Goal: Submit feedback/report problem: Submit feedback/report problem

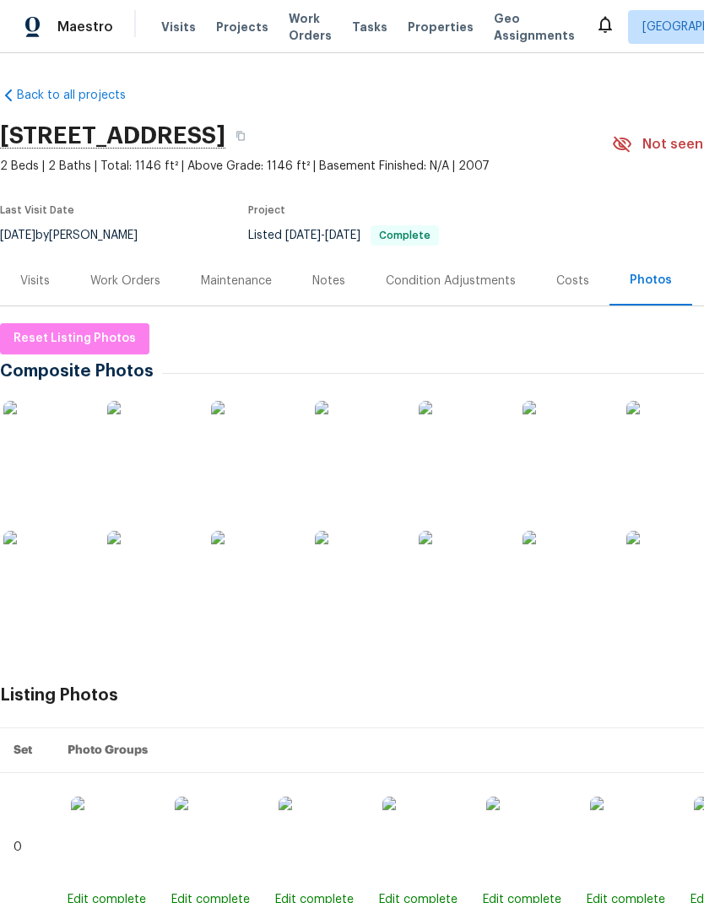
click at [424, 31] on span "Properties" at bounding box center [441, 27] width 66 height 17
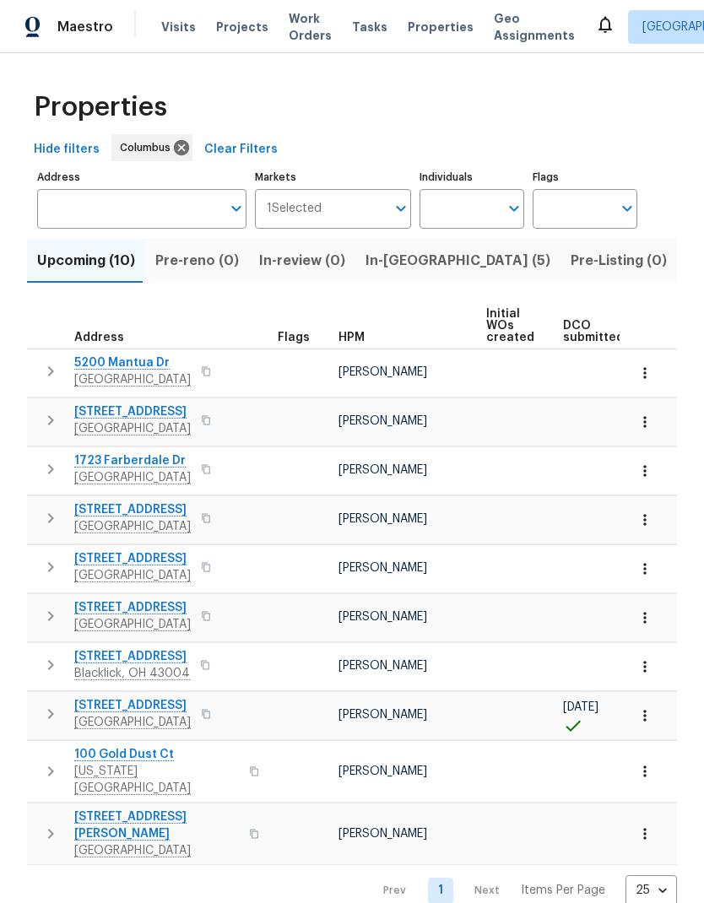
click at [176, 214] on input "Address" at bounding box center [129, 209] width 184 height 40
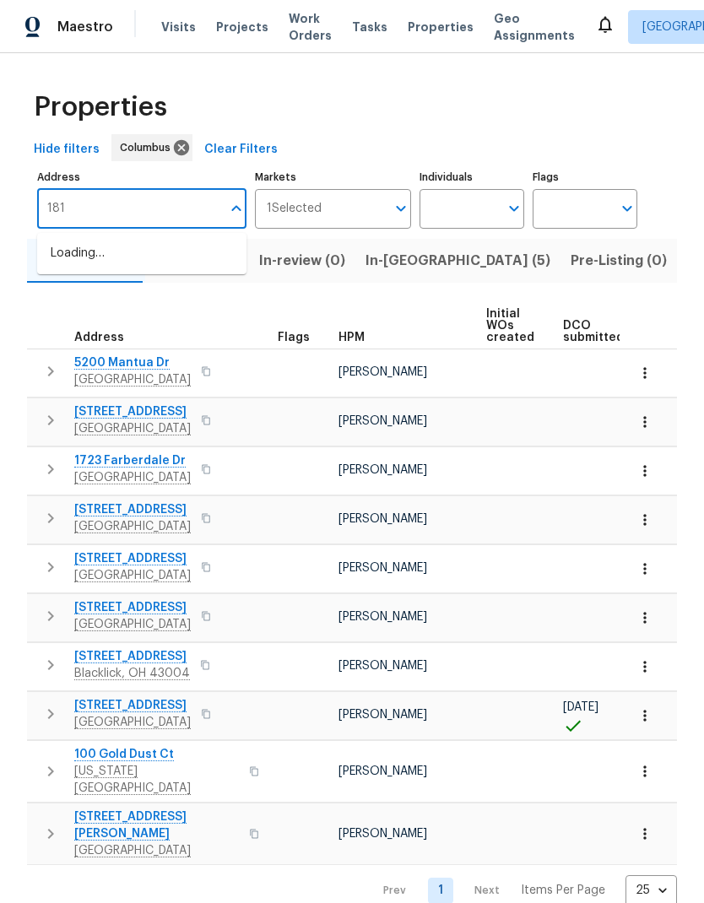
type input "1813"
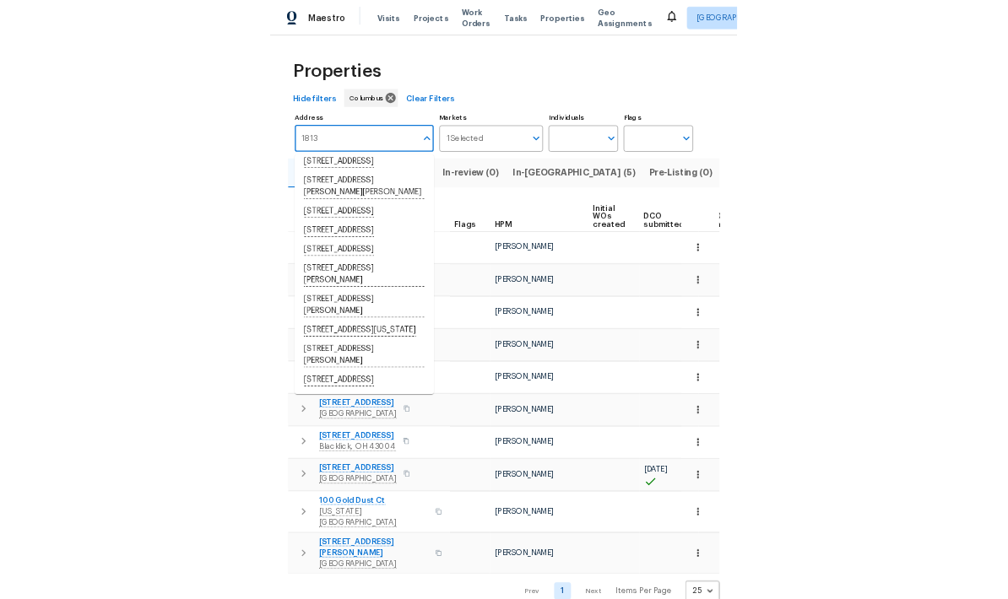
scroll to position [229, 0]
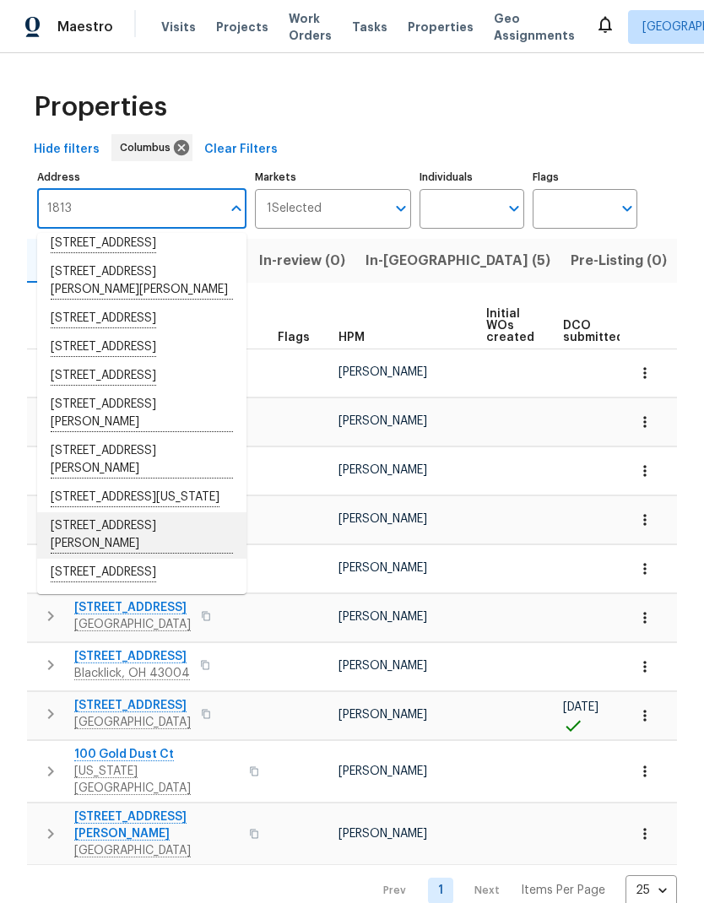
click at [153, 538] on li "[STREET_ADDRESS][PERSON_NAME]" at bounding box center [141, 535] width 209 height 46
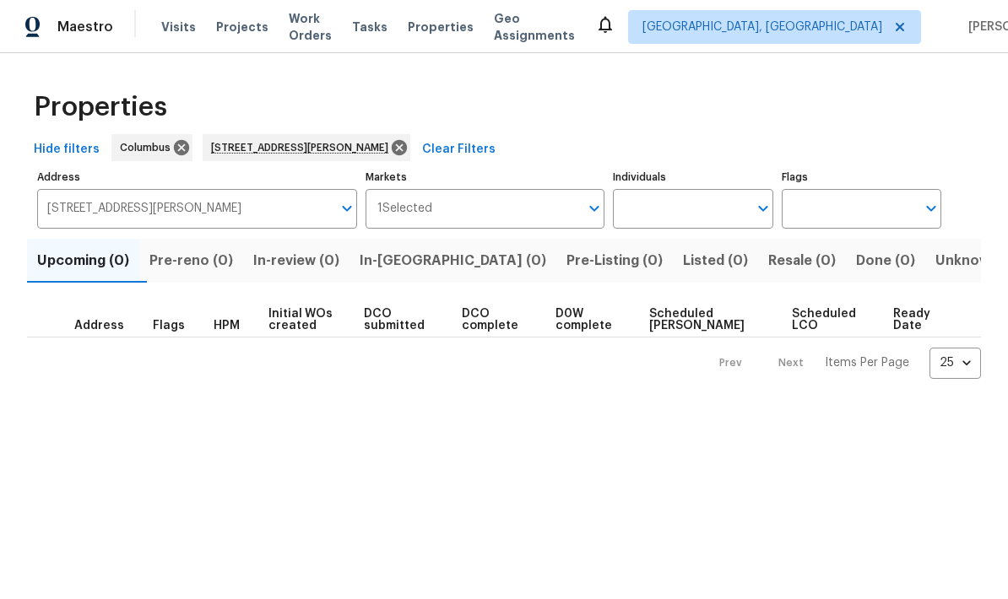
click at [703, 52] on div "Maestro Visits Projects Work Orders Tasks Properties Geo Assignments [GEOGRAPHI…" at bounding box center [504, 26] width 1008 height 53
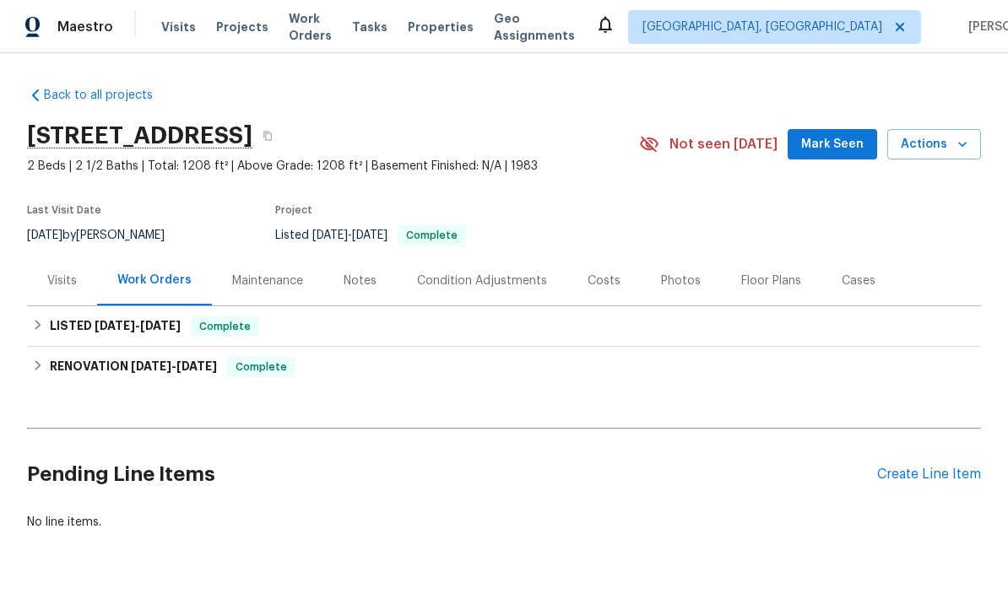
click at [54, 295] on div "Visits" at bounding box center [62, 281] width 70 height 50
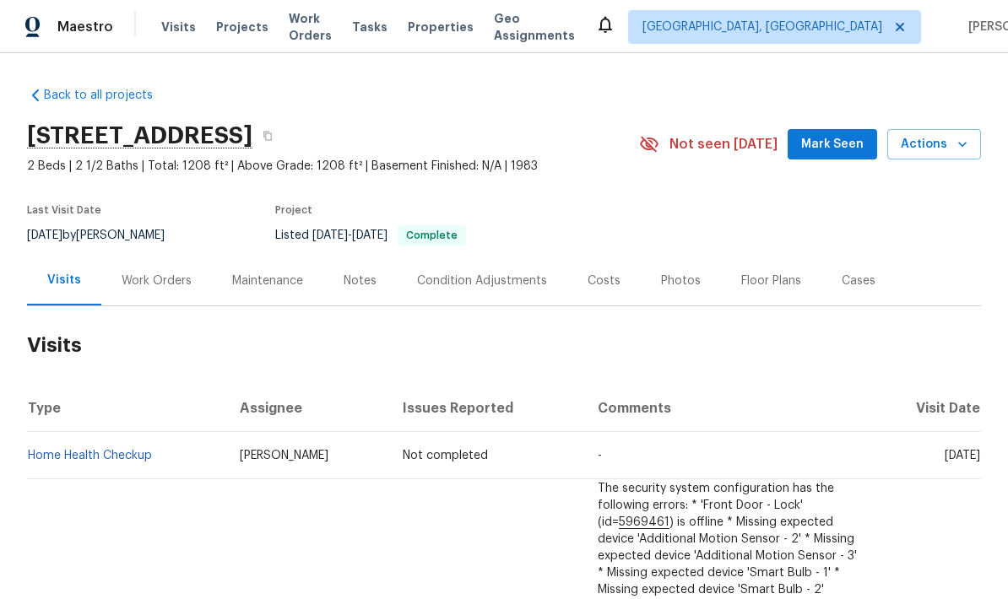
click at [956, 138] on icon "button" at bounding box center [962, 144] width 17 height 17
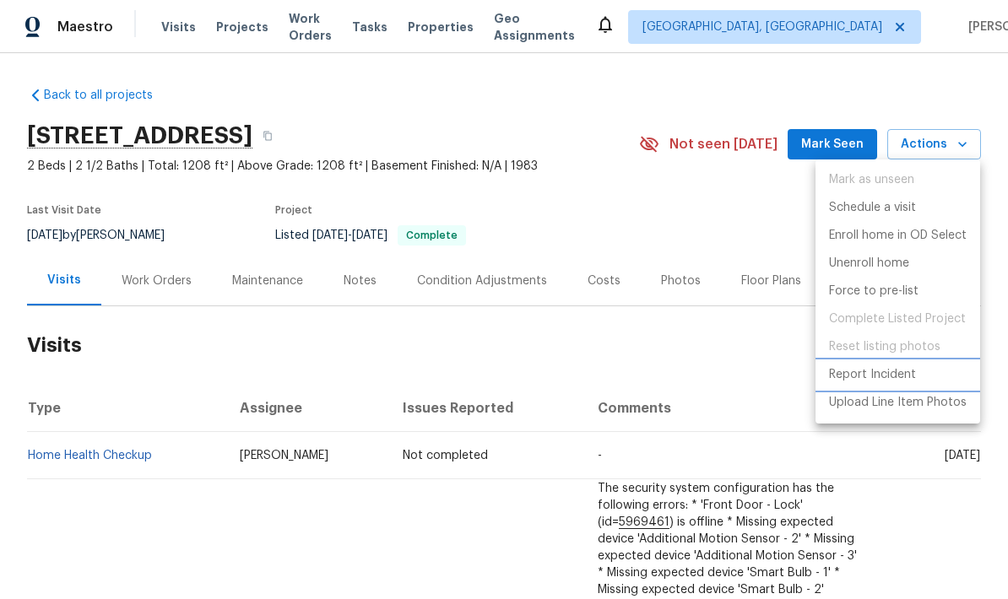
click at [895, 370] on p "Report Incident" at bounding box center [872, 375] width 87 height 18
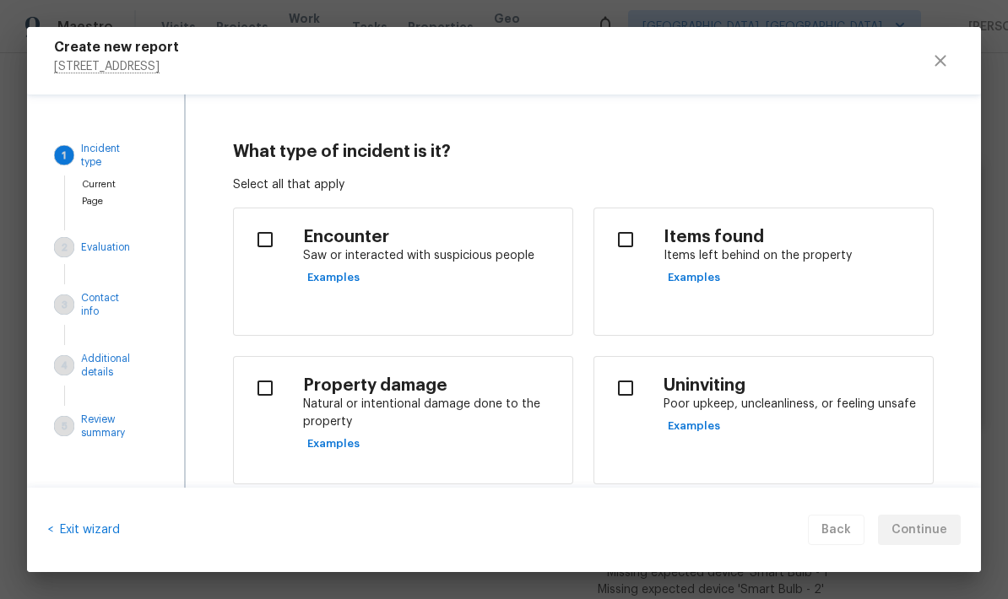
click at [282, 222] on input "checkbox" at bounding box center [264, 239] width 35 height 35
checkbox input "true"
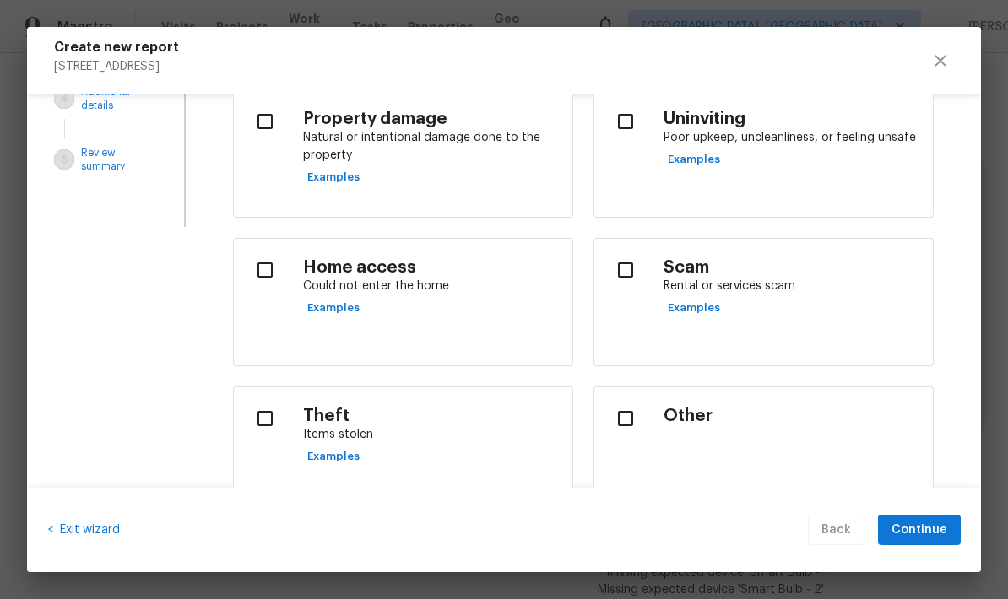
scroll to position [257, 0]
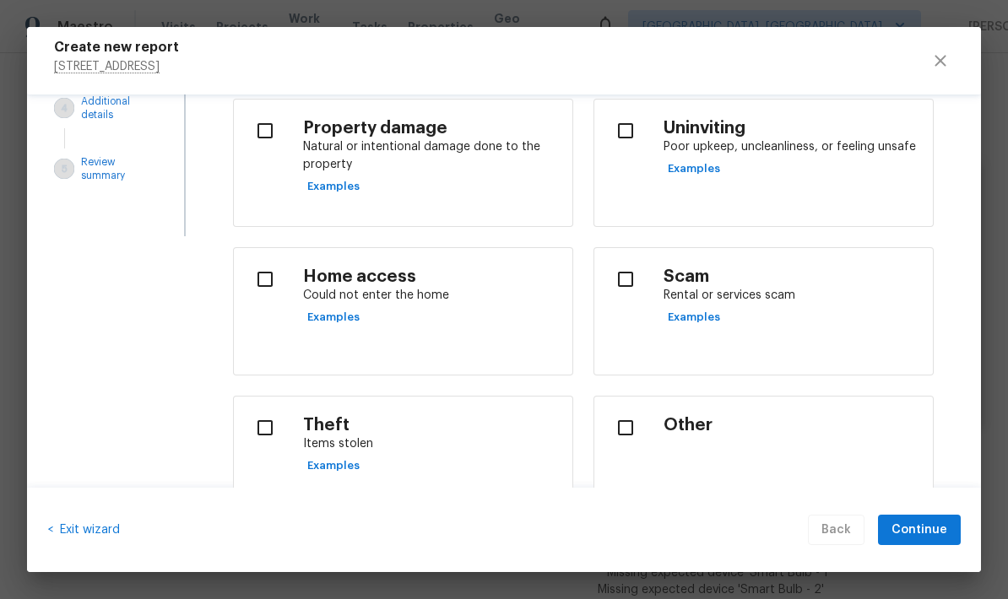
click at [264, 276] on input "checkbox" at bounding box center [264, 279] width 35 height 35
checkbox input "true"
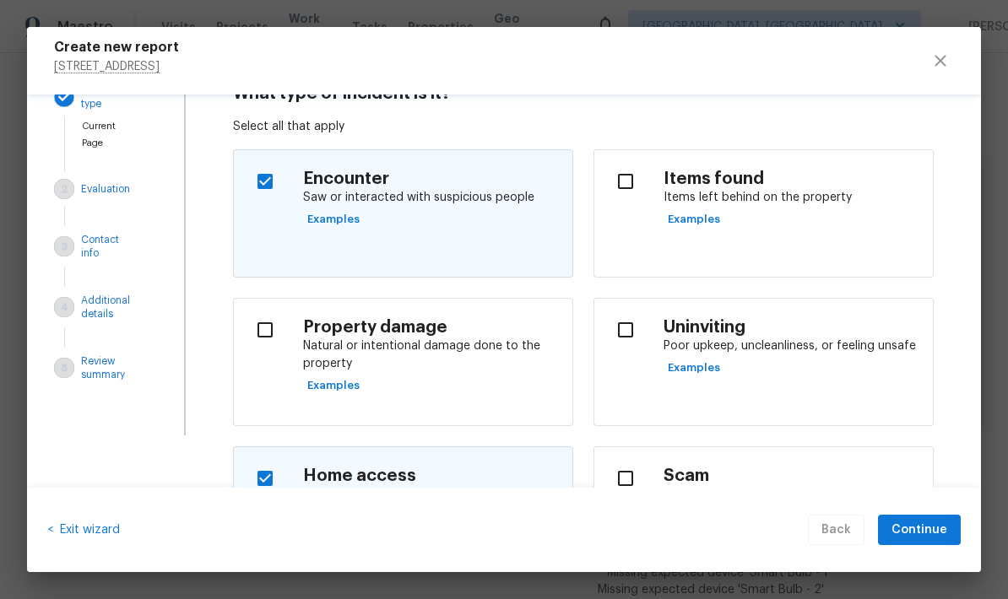
scroll to position [59, 0]
click at [247, 175] on input "checkbox" at bounding box center [264, 180] width 35 height 35
checkbox input "false"
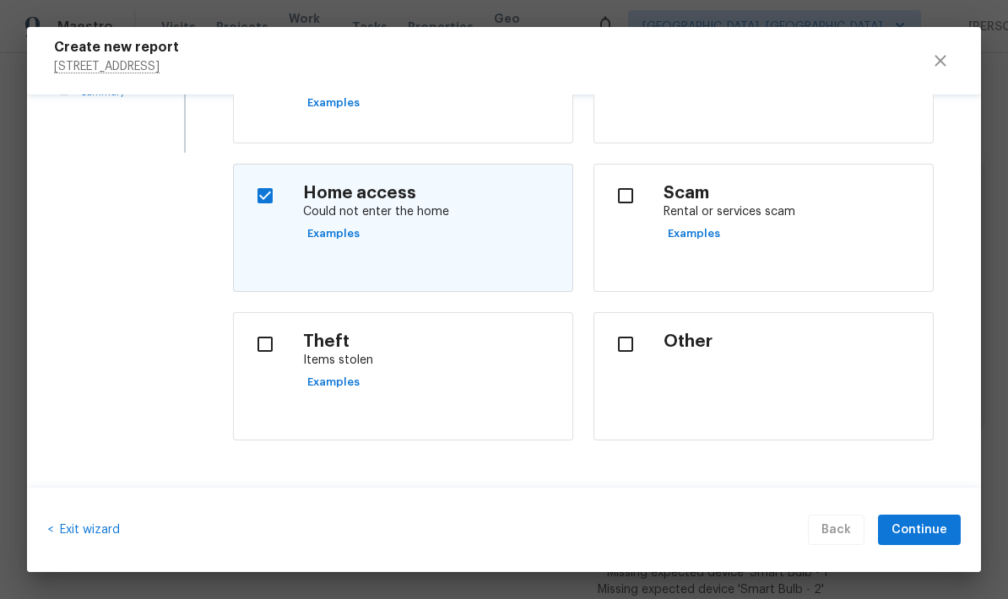
scroll to position [340, 0]
click at [947, 525] on button "Continue" at bounding box center [919, 530] width 83 height 31
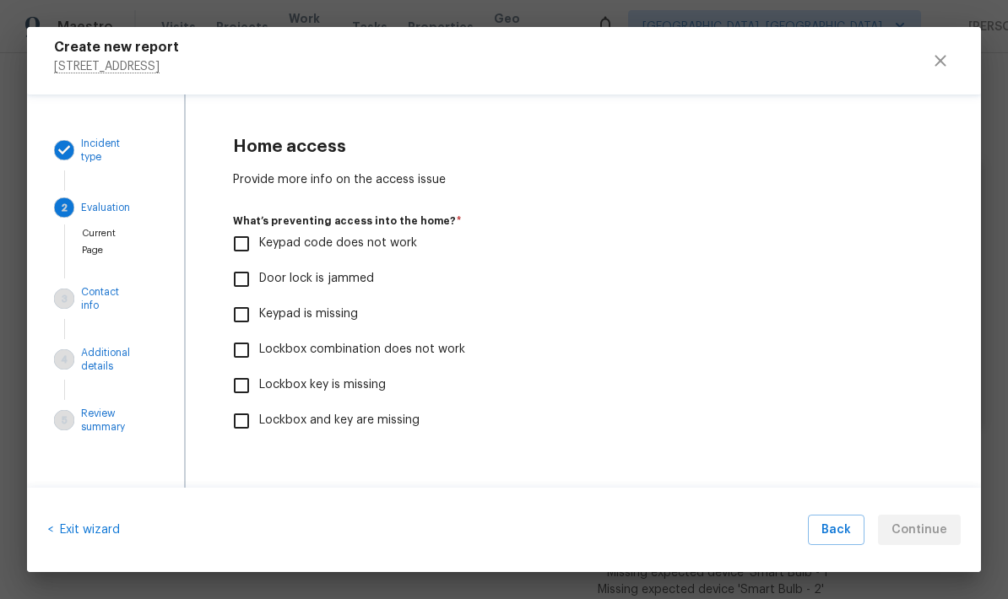
scroll to position [3, 0]
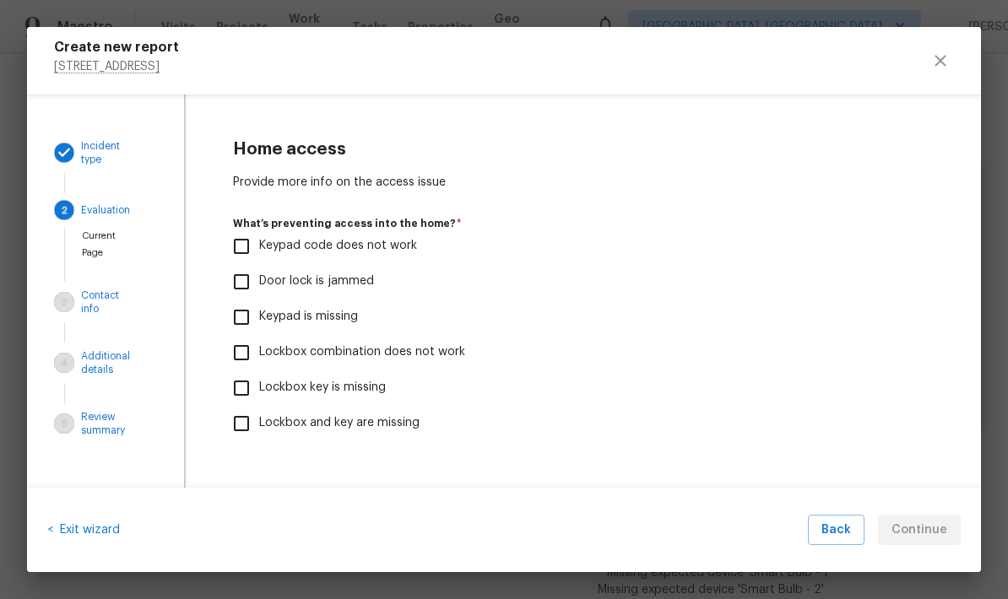
click at [341, 314] on span "Keypad is missing" at bounding box center [308, 317] width 99 height 18
click at [259, 314] on input "Keypad is missing" at bounding box center [241, 317] width 35 height 35
checkbox input "true"
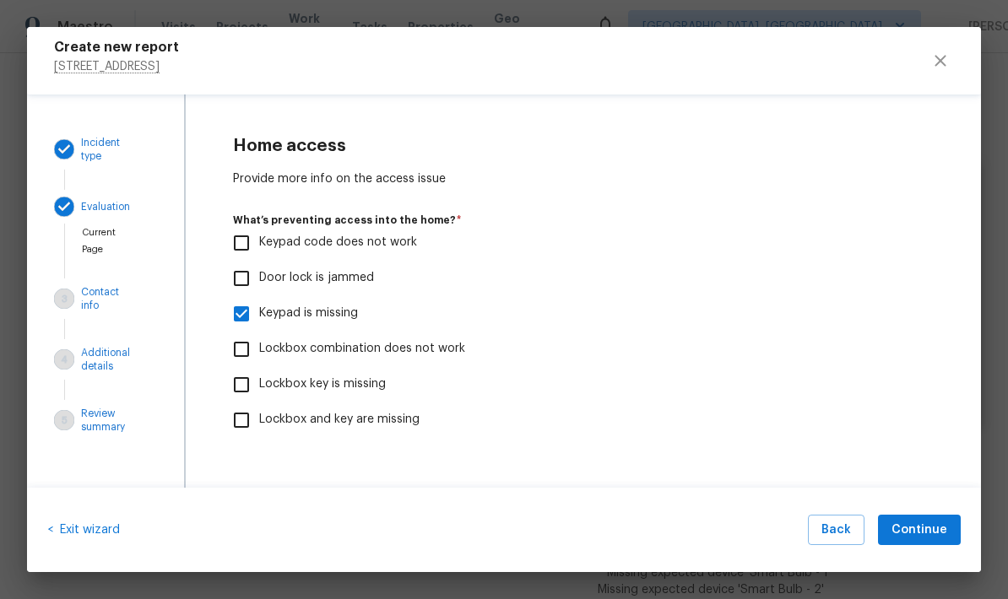
scroll to position [5, 0]
click at [944, 534] on span "Continue" at bounding box center [919, 530] width 56 height 21
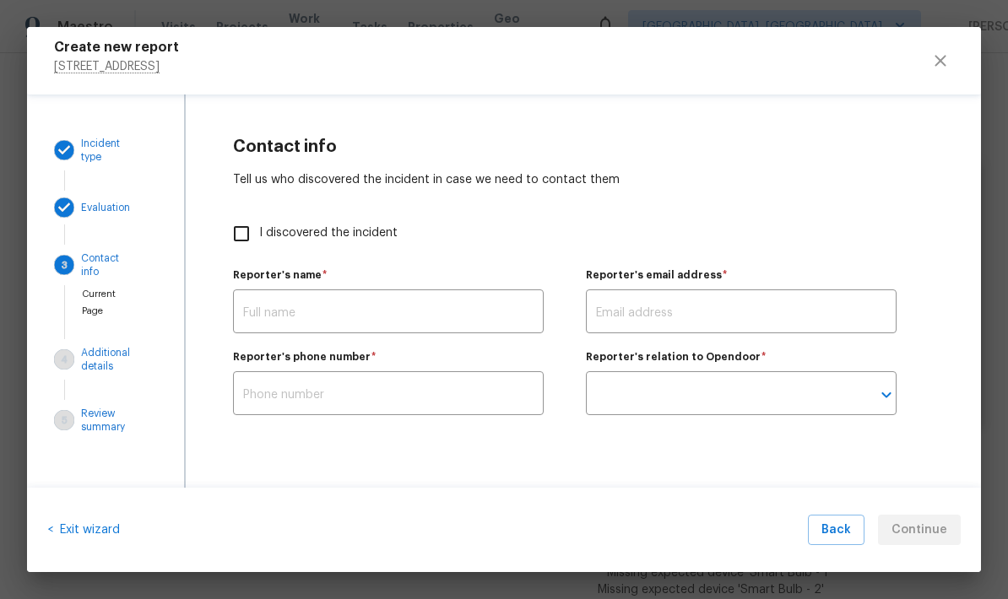
scroll to position [0, 0]
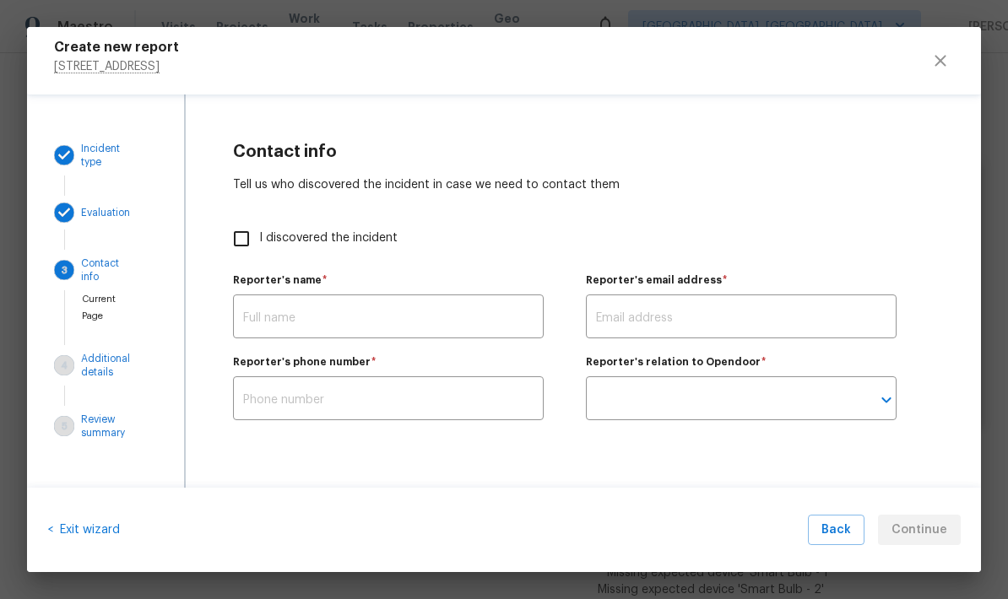
click at [402, 318] on input "text" at bounding box center [388, 319] width 311 height 40
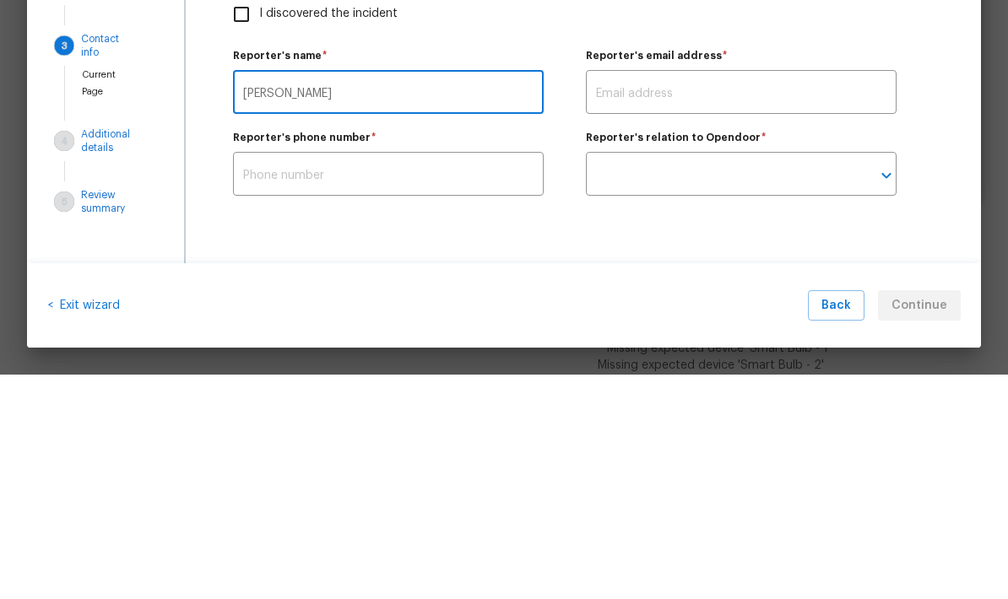
type input "[PERSON_NAME]"
click at [768, 299] on input "text" at bounding box center [741, 319] width 311 height 40
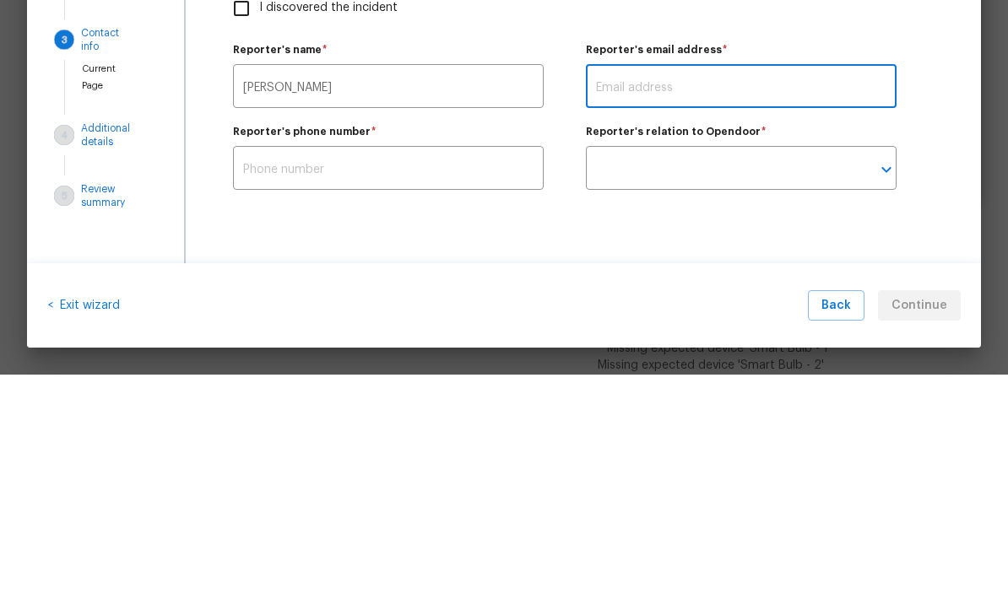
scroll to position [5, 0]
type input "[PERSON_NAME][EMAIL_ADDRESS][DOMAIN_NAME]"
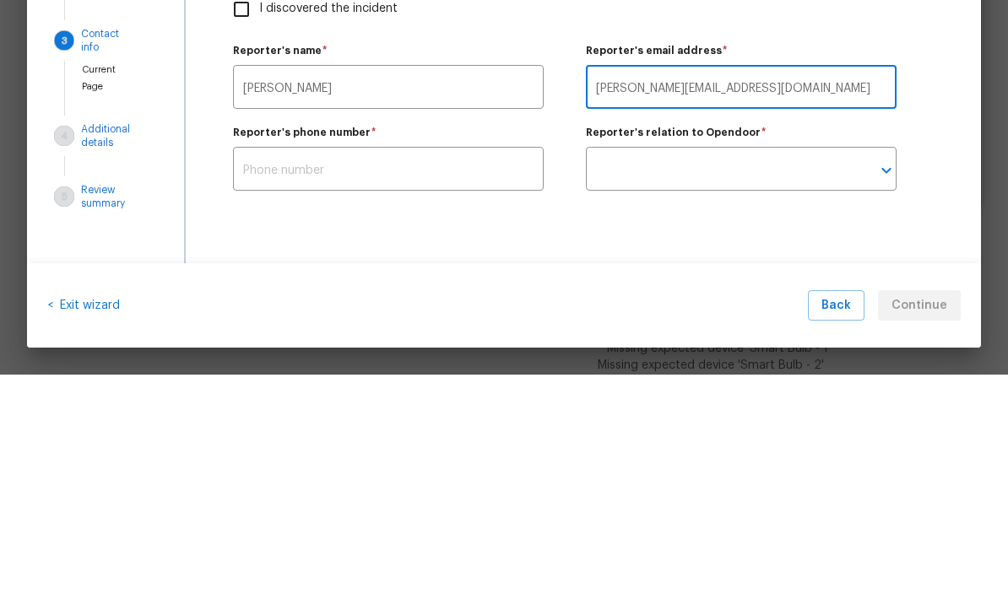
scroll to position [68, 0]
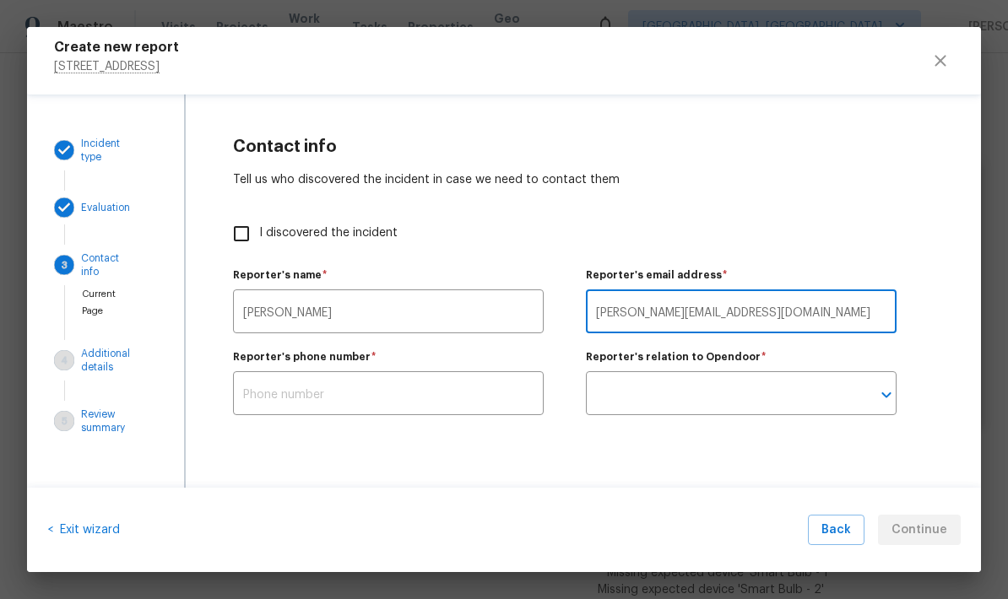
click at [466, 385] on input "text" at bounding box center [388, 396] width 311 height 40
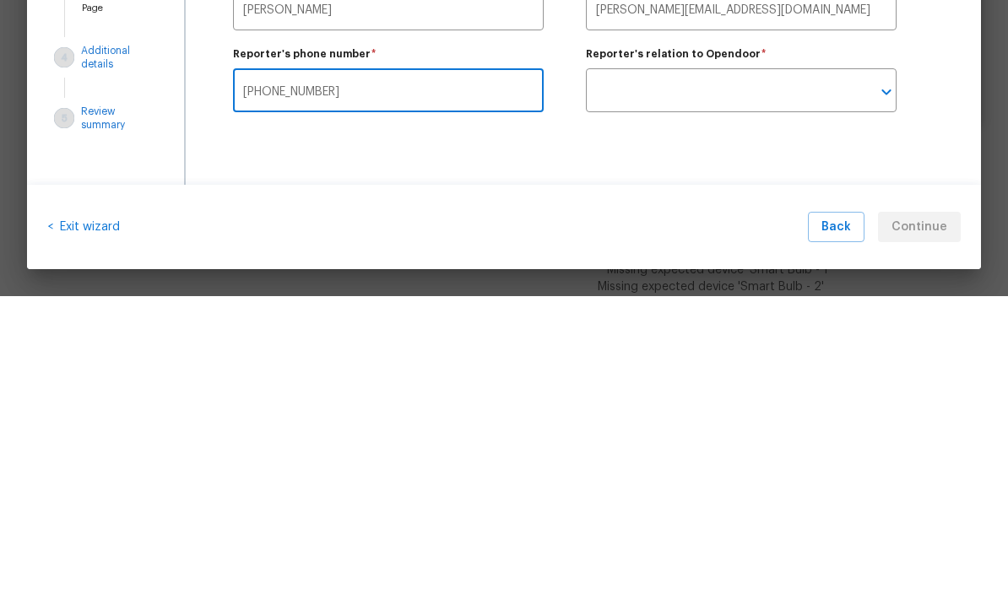
type input "[PHONE_NUMBER]"
click at [835, 376] on input "text" at bounding box center [717, 396] width 263 height 40
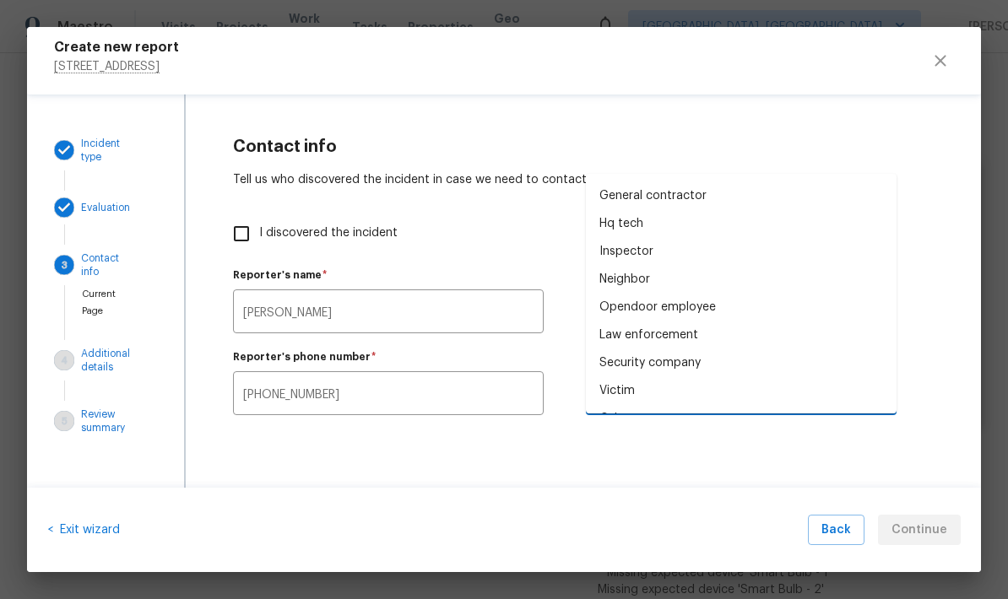
scroll to position [109, 0]
click at [712, 300] on div "Opendoor employee" at bounding box center [657, 309] width 116 height 18
type input "Opendoor employee"
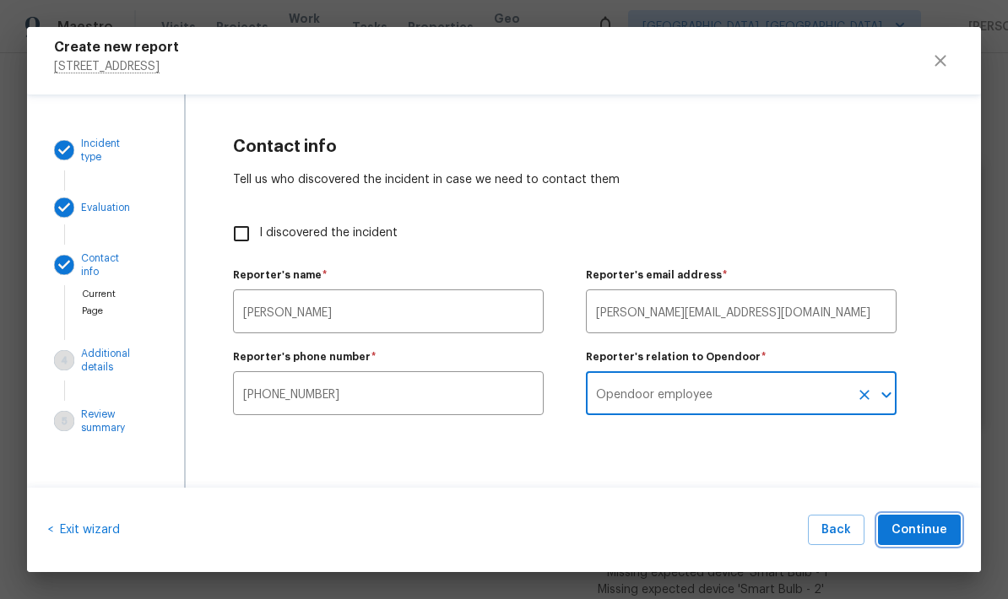
click at [929, 523] on span "Continue" at bounding box center [919, 530] width 56 height 21
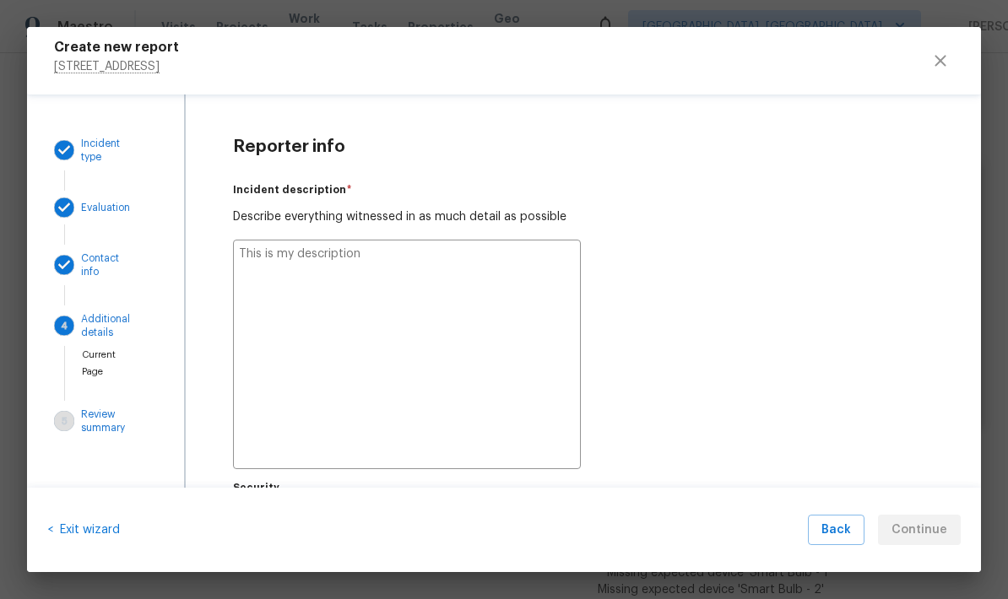
click at [437, 280] on textarea at bounding box center [407, 355] width 348 height 230
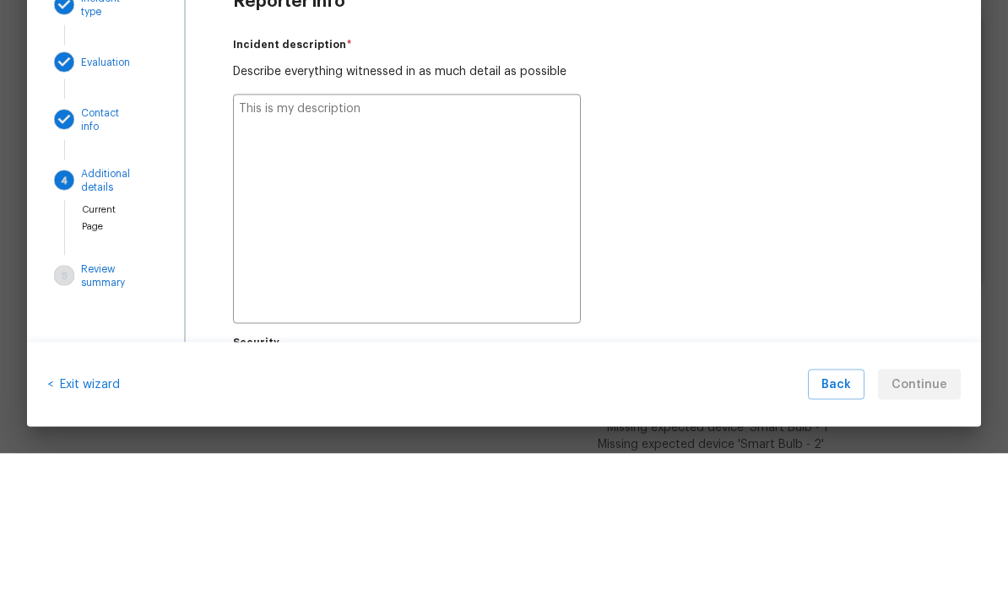
type textarea "L"
type textarea "x"
type textarea "Lo"
type textarea "x"
type textarea "L"
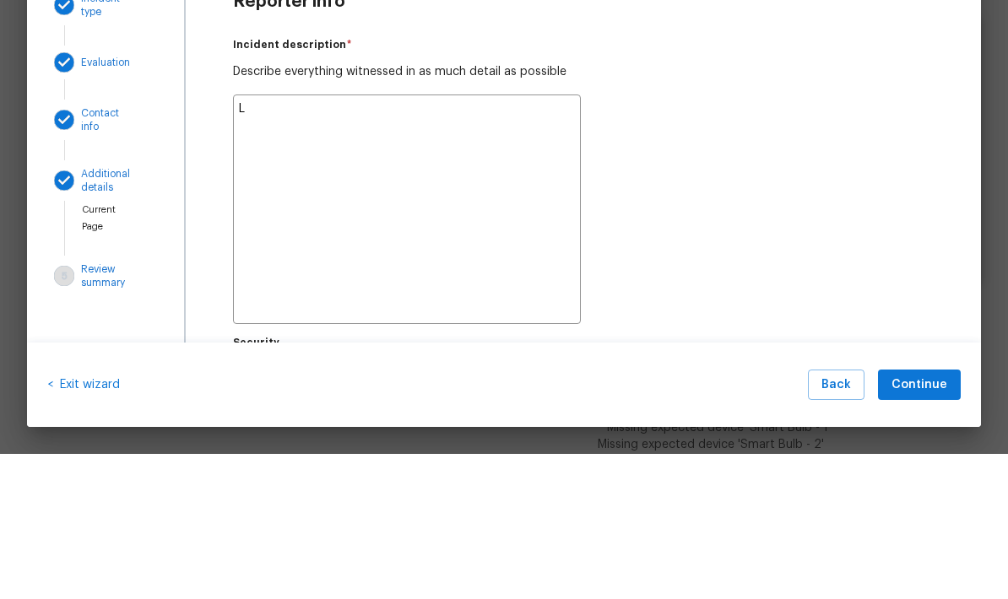
type textarea "x"
type textarea "Ly"
type textarea "x"
type textarea "L"
type textarea "x"
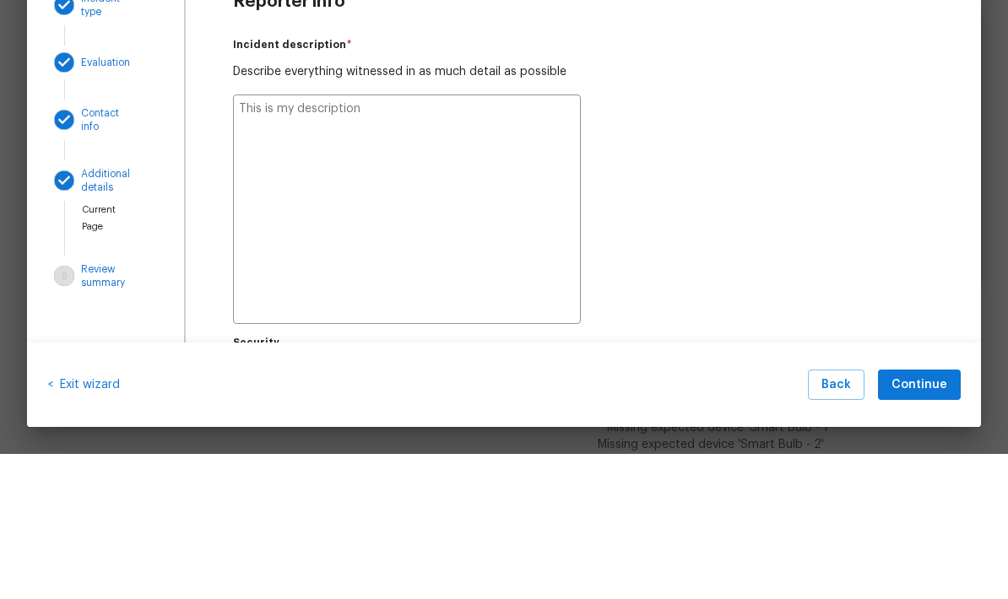
type textarea "x"
type textarea "Y"
type textarea "x"
type textarea "YA"
type textarea "x"
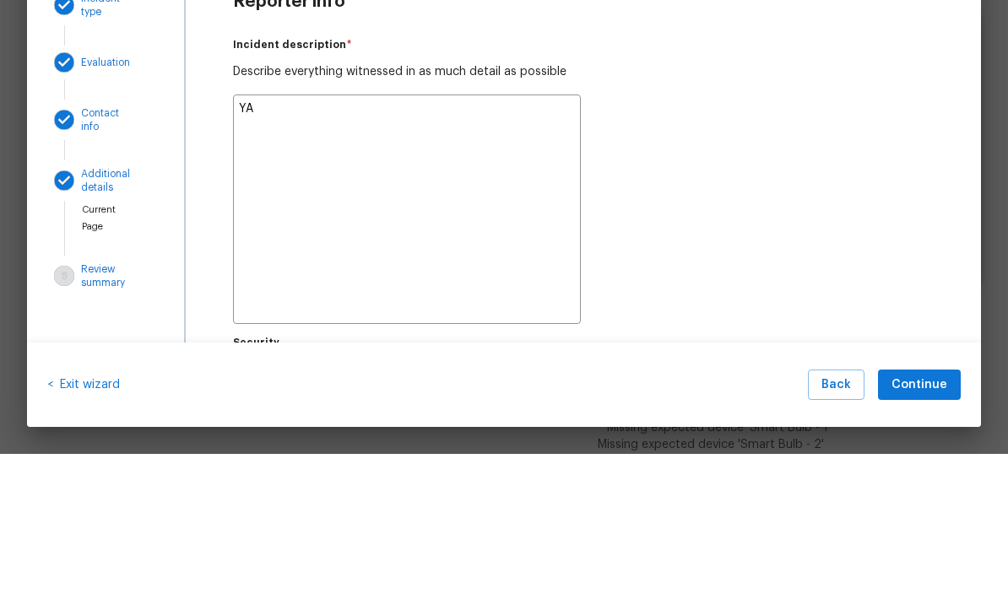
type textarea "YAL"
type textarea "x"
type textarea "YA"
type textarea "x"
type textarea "Y"
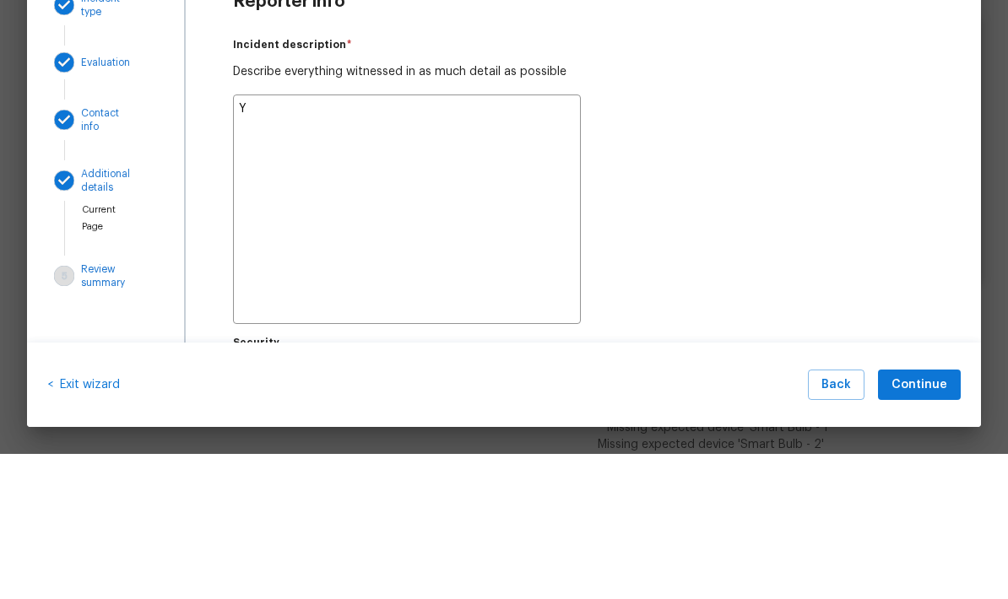
type textarea "x"
type textarea "Ya"
type textarea "x"
type textarea "Yal"
type textarea "x"
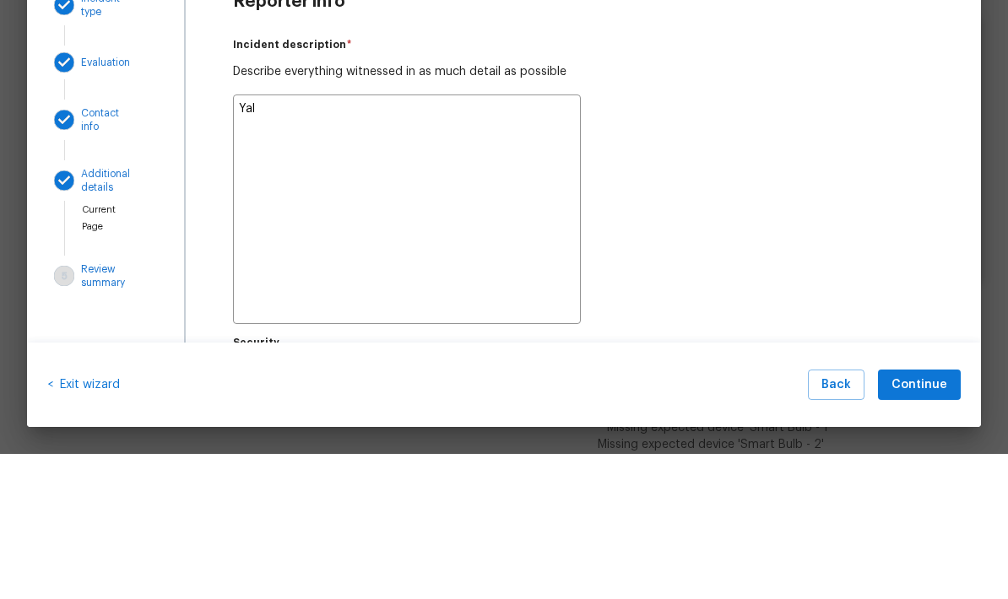
type textarea "Yale"
type textarea "x"
type textarea "Yale"
type textarea "x"
type textarea "Yale l"
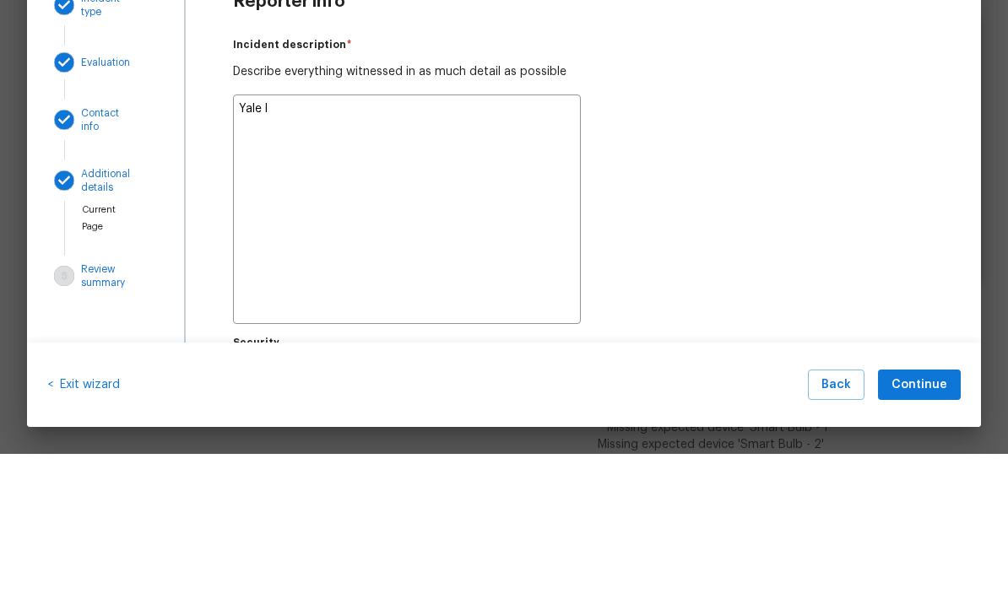
type textarea "x"
type textarea "Yale lo"
type textarea "x"
type textarea "Yale loc"
type textarea "x"
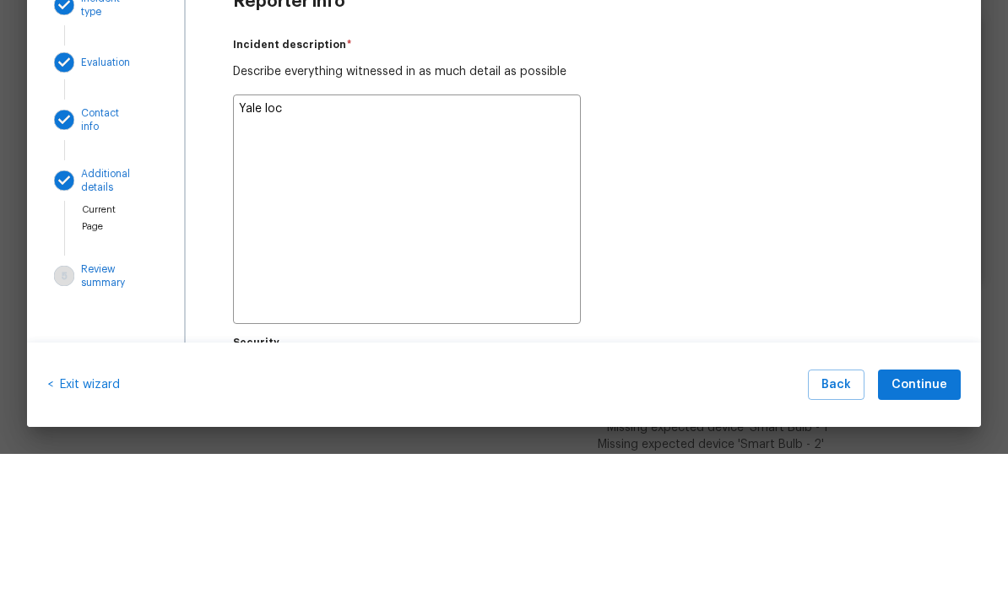
type textarea "Yale lock"
type textarea "x"
type textarea "Yale lock"
type textarea "x"
type textarea "Yale lock a"
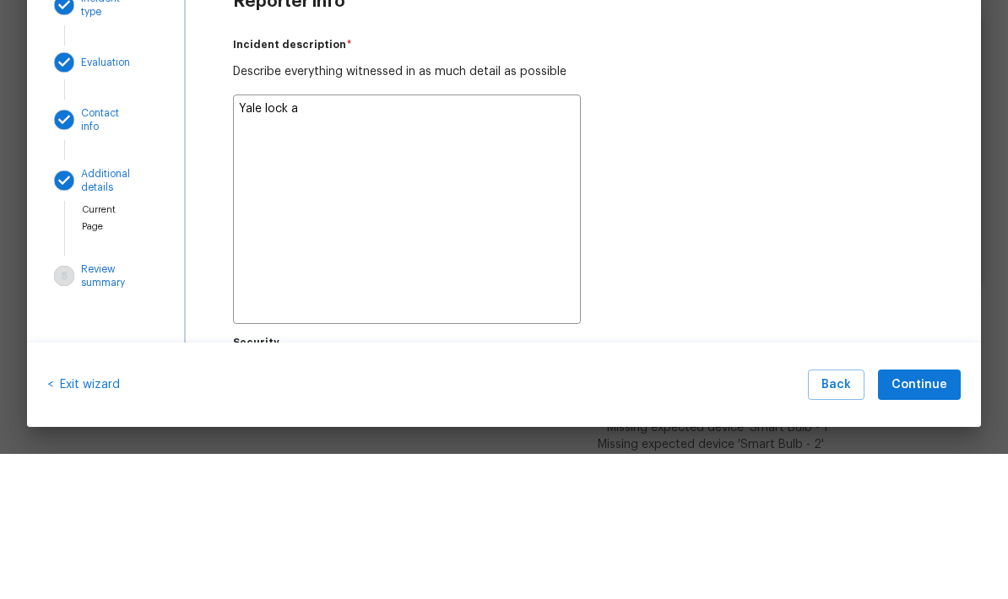
type textarea "x"
type textarea "Yale lock an"
type textarea "x"
type textarea "Yale lock and"
type textarea "x"
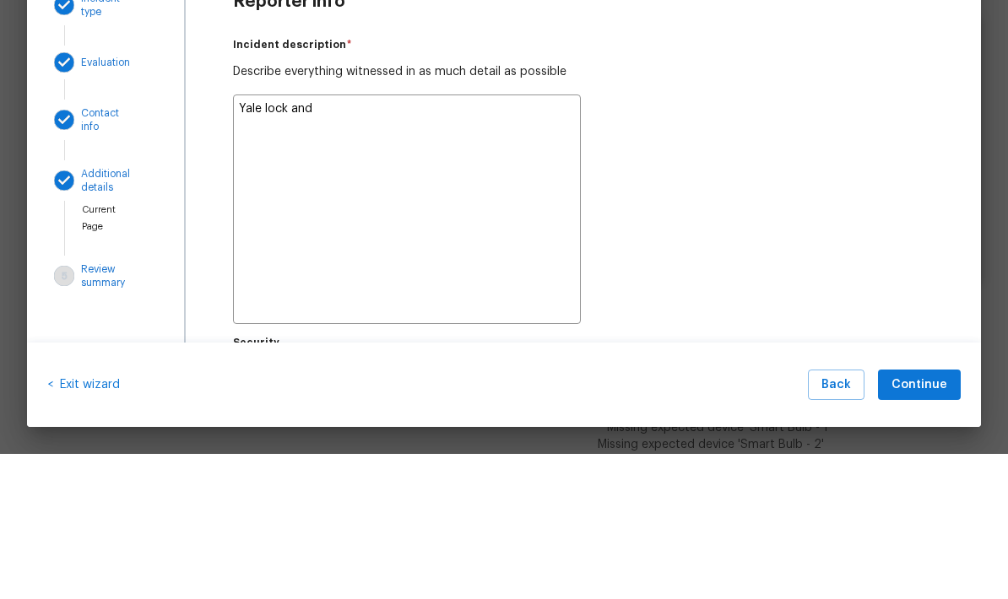
type textarea "Yale lock and"
type textarea "x"
type textarea "Yale lock and l"
type textarea "x"
type textarea "Yale lock and li"
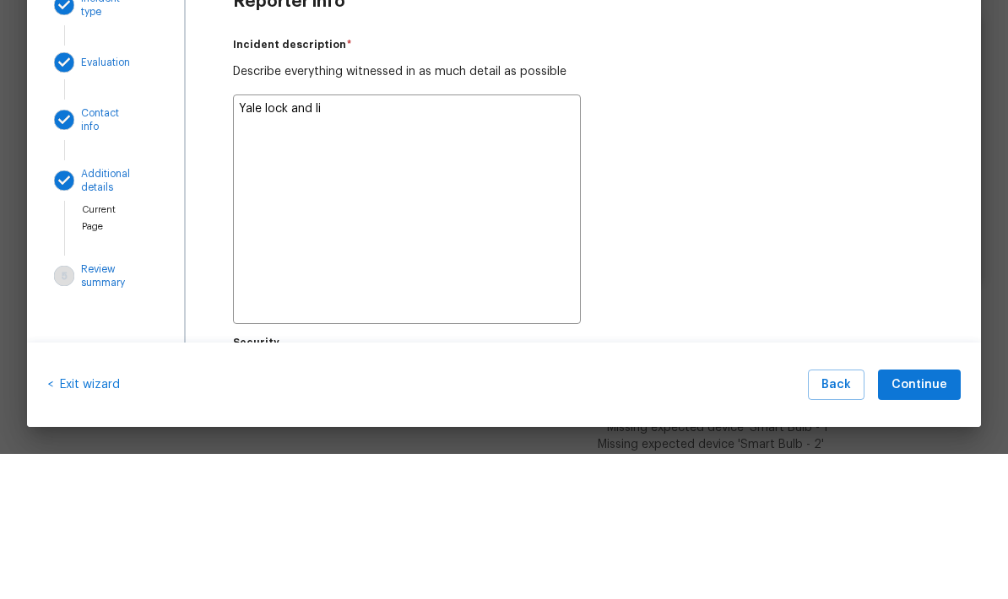
type textarea "x"
type textarea "Yale lock and lic"
type textarea "x"
type textarea "Yale lock and lick"
type textarea "x"
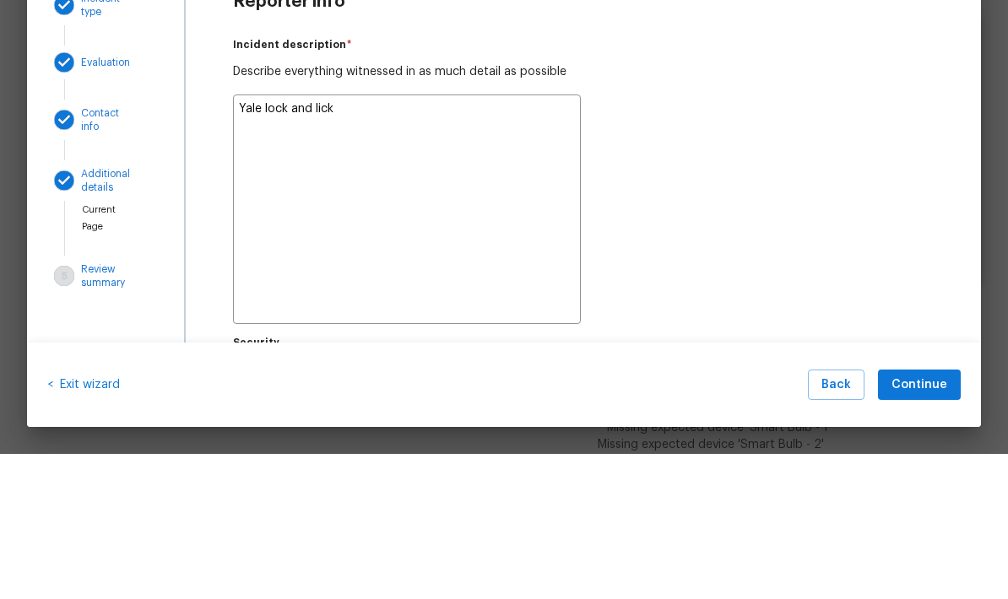
type textarea "Yale lock and lick"
type textarea "x"
type textarea "Yale lock and lick b"
type textarea "x"
type textarea "Yale lock and lick bo"
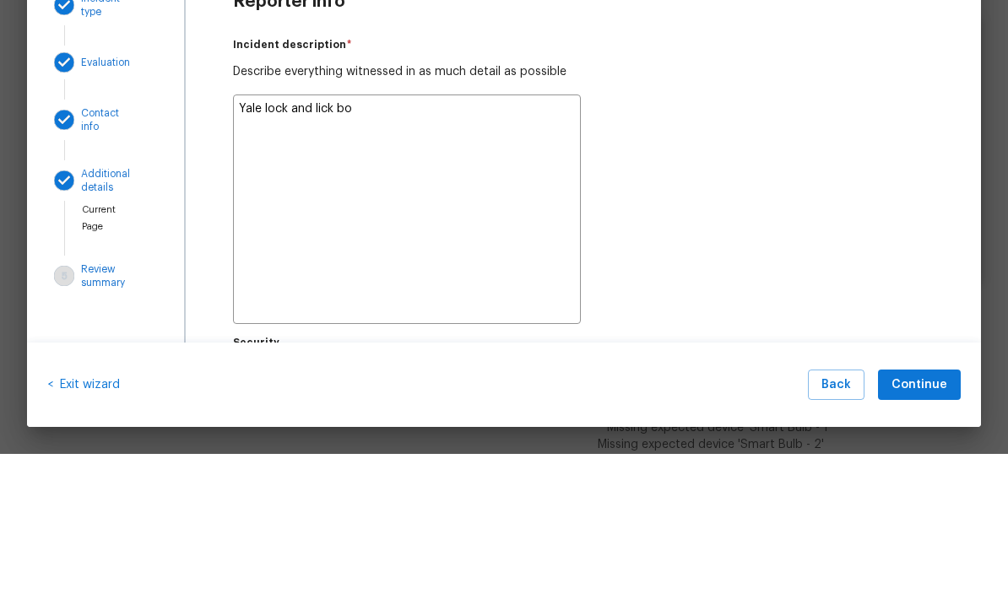
type textarea "x"
type textarea "Yale lock and lick box"
type textarea "x"
type textarea "Yale lock and lick box"
type textarea "x"
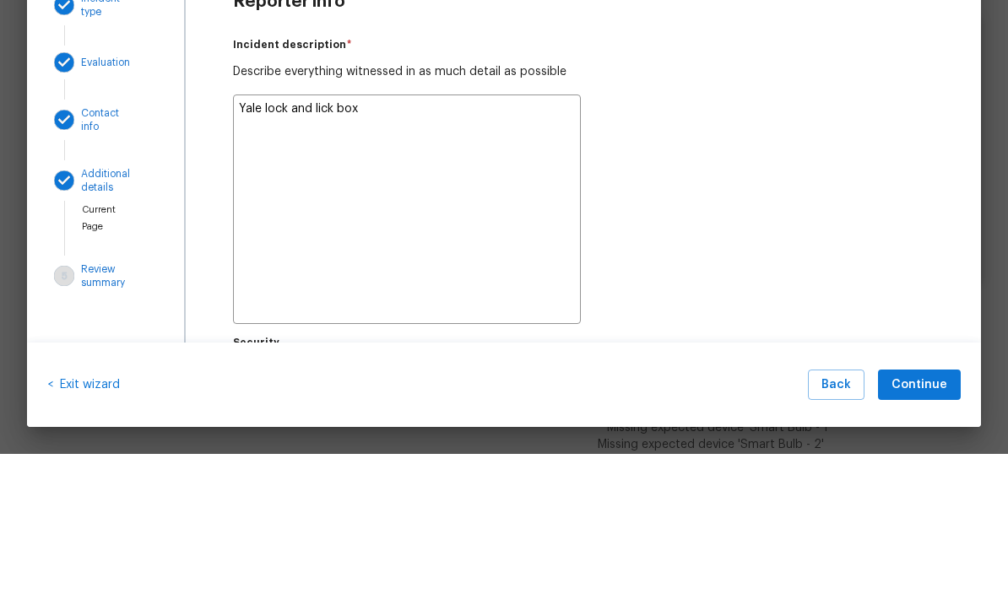
type textarea "Yale lock and lick box a"
type textarea "x"
type textarea "Yale lock and lick box ar"
type textarea "x"
type textarea "Yale lock and lick box are"
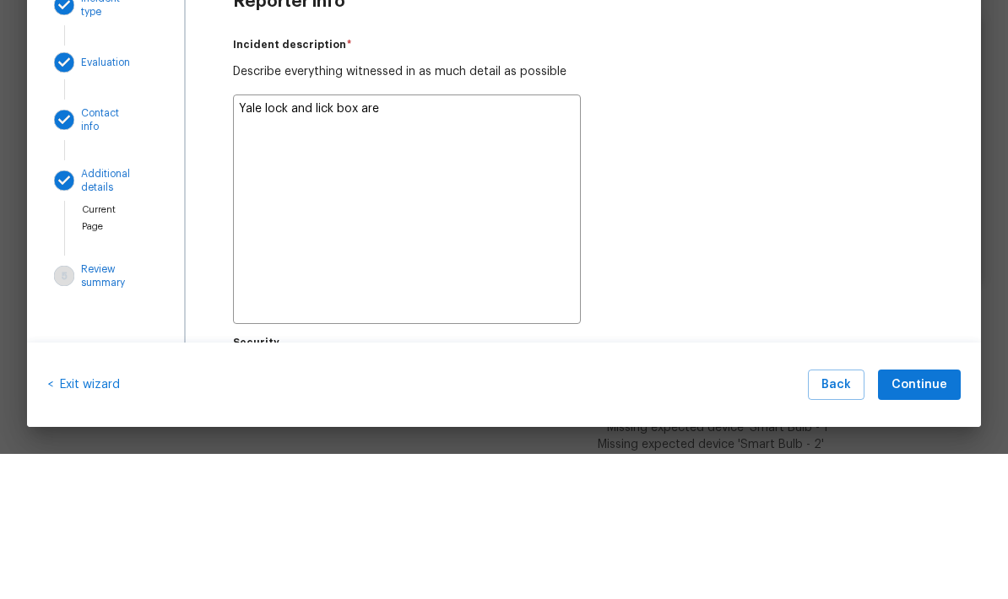
type textarea "x"
type textarea "Yale lock and lick box are"
type textarea "x"
type textarea "Yale lock and lick box are m"
type textarea "x"
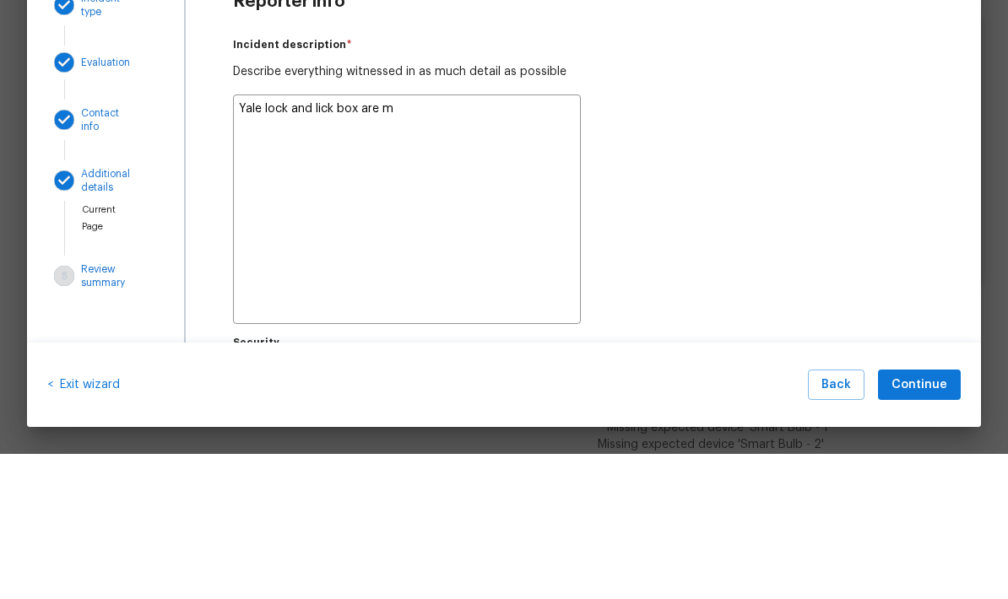
type textarea "Yale lock and lick box are mi"
type textarea "x"
type textarea "Yale lock and lick box are mis"
type textarea "x"
type textarea "Yale lock and lick box are miss"
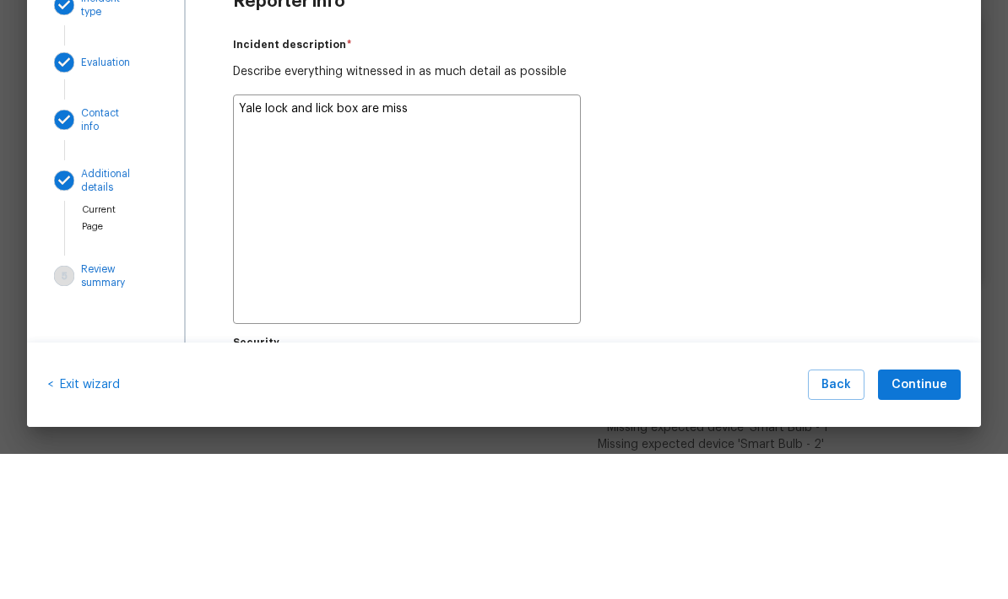
type textarea "x"
type textarea "Yale lock and lick box are missing"
type textarea "x"
type textarea "Yale lock and lick box are missing"
type textarea "x"
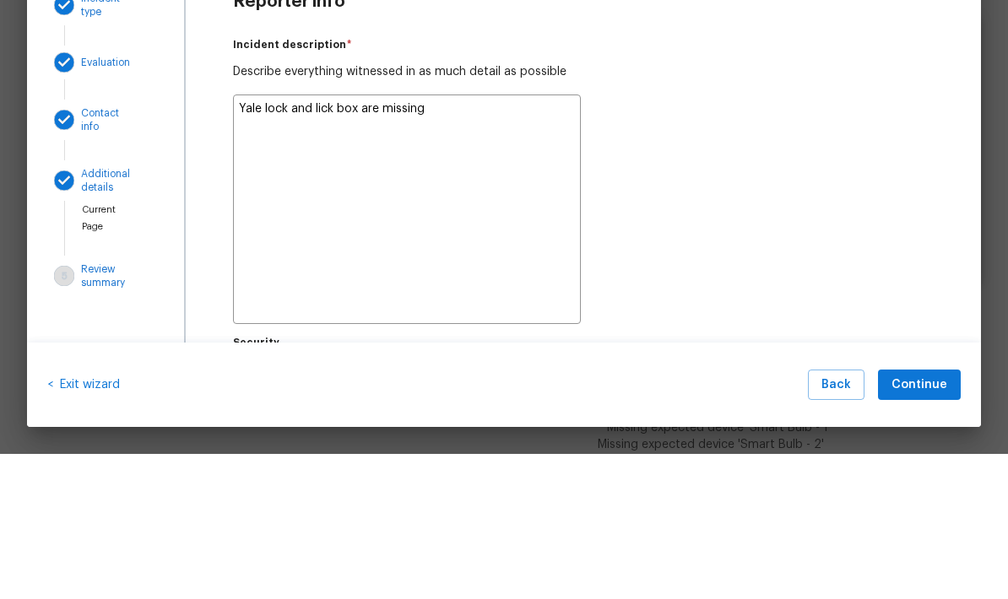
type textarea "Yale lock and lick box are missing"
type textarea "x"
type textarea "Yale lock and lick box are missing"
type textarea "x"
type textarea "Yale lock and lick box are missing."
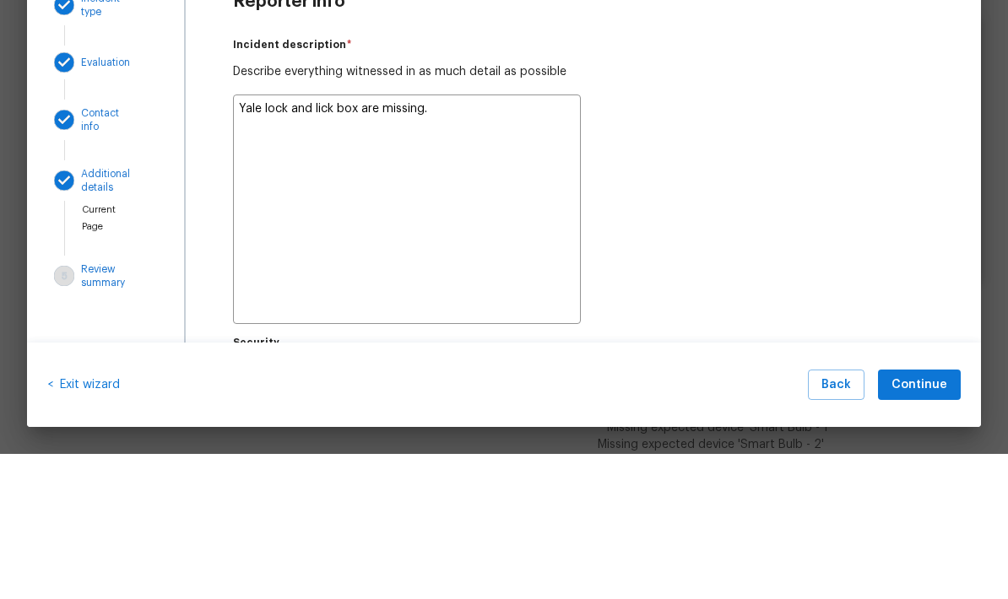
type textarea "x"
type textarea "Yale lock and lick box are missing."
type textarea "x"
type textarea "Yale lock and lick box are missing. B"
type textarea "x"
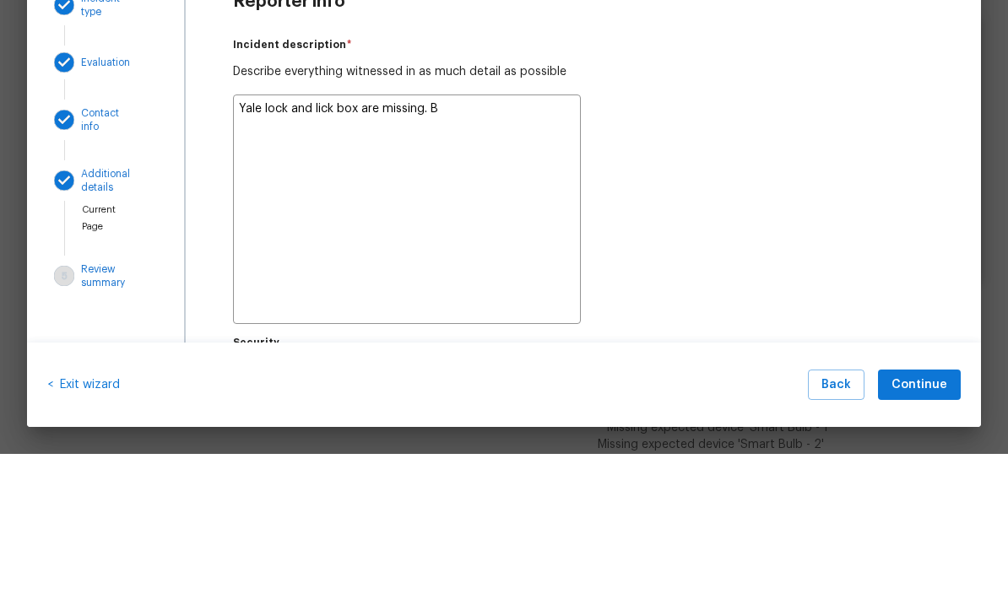
type textarea "Yale lock and lick box are missing. Bl"
type textarea "x"
type textarea "Yale lock and lick box are missing. [GEOGRAPHIC_DATA]"
type textarea "x"
type textarea "Yale lock and lick box are missing. [GEOGRAPHIC_DATA]"
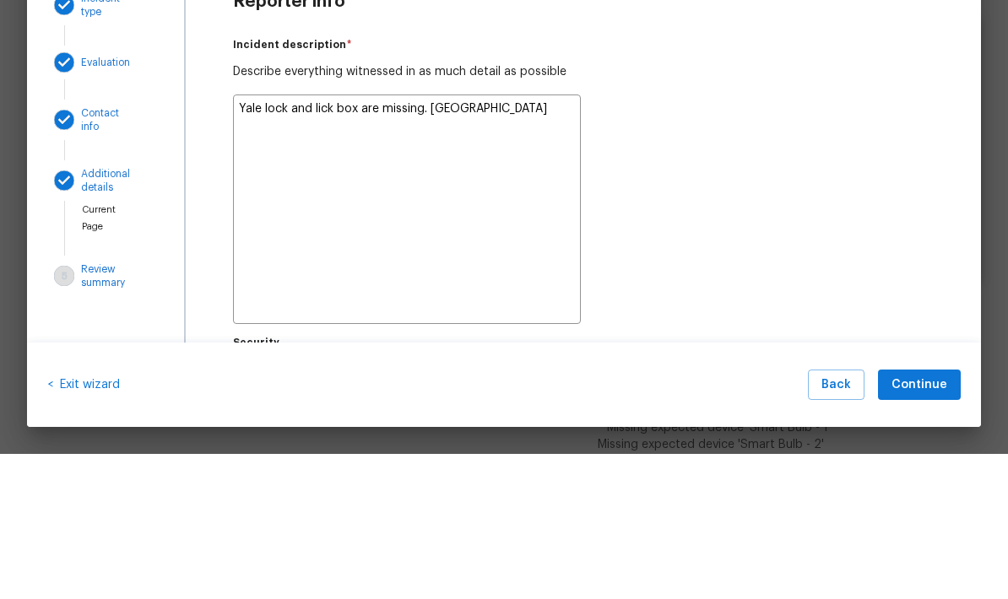
type textarea "x"
type textarea "Yale lock and lick box are missing. Blind"
type textarea "x"
type textarea "Yale lock and lick box are missing. Blinds"
type textarea "x"
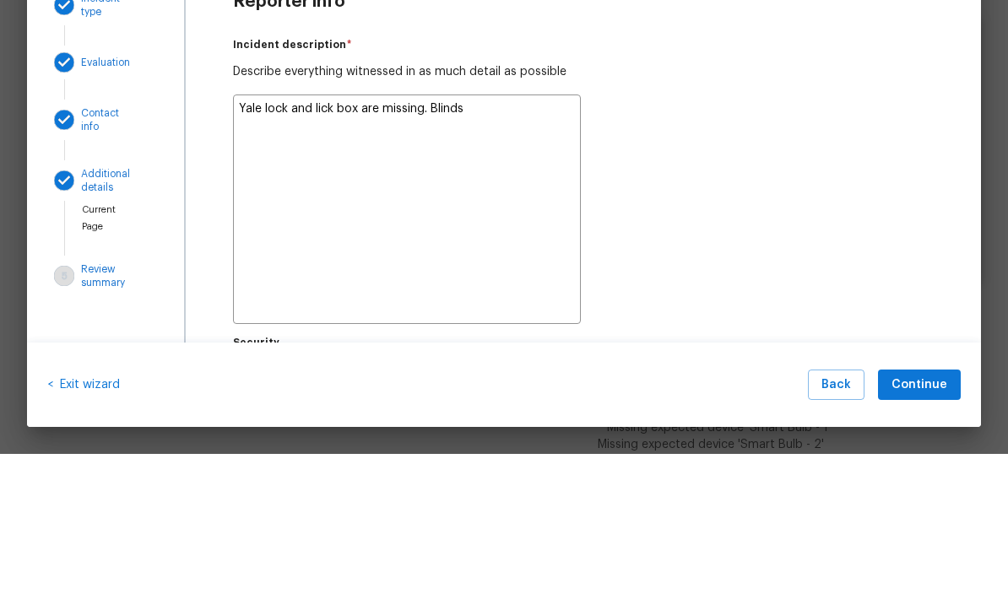
type textarea "Yale lock and lick box are missing. Blinds"
type textarea "x"
type textarea "Yale lock and lick box are missing. Blinds a"
type textarea "x"
type textarea "Yale lock and lick box are missing. Blinds ar"
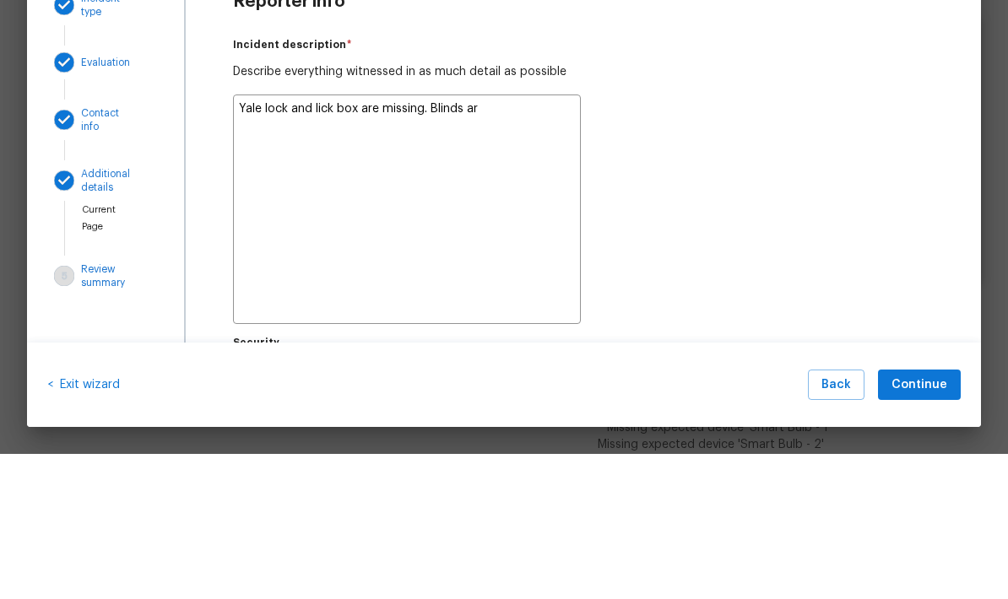
type textarea "x"
type textarea "Yale lock and lick box are missing. Blinds are"
type textarea "x"
type textarea "Yale lock and lick box are missing. Blinds are"
type textarea "x"
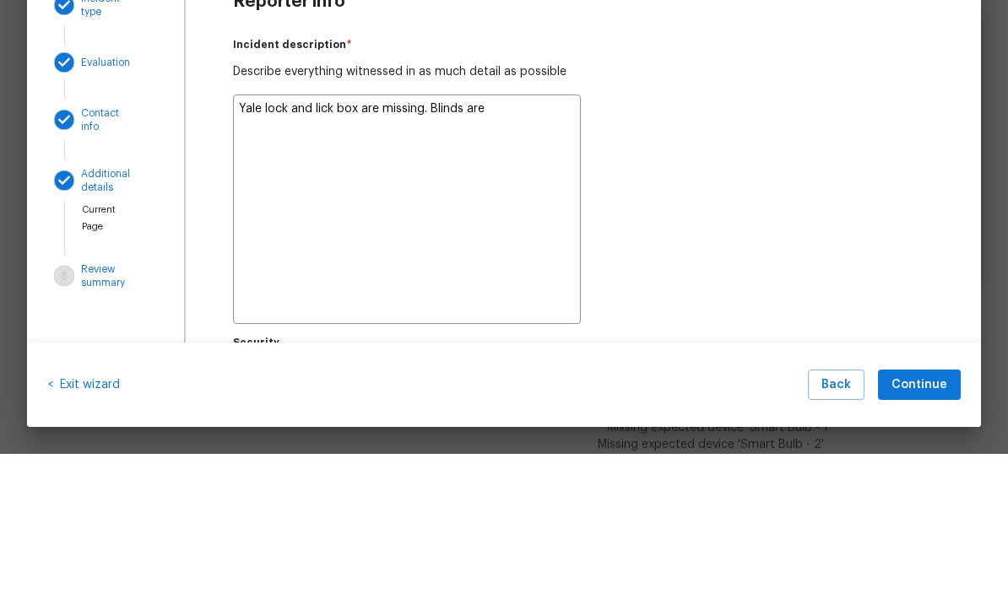
type textarea "Yale lock and lick box are missing. Blinds are d"
type textarea "x"
type textarea "Yale lock and lick box are missing. Blinds are dr"
type textarea "x"
type textarea "Yale lock and lick box are missing. Blinds are dra"
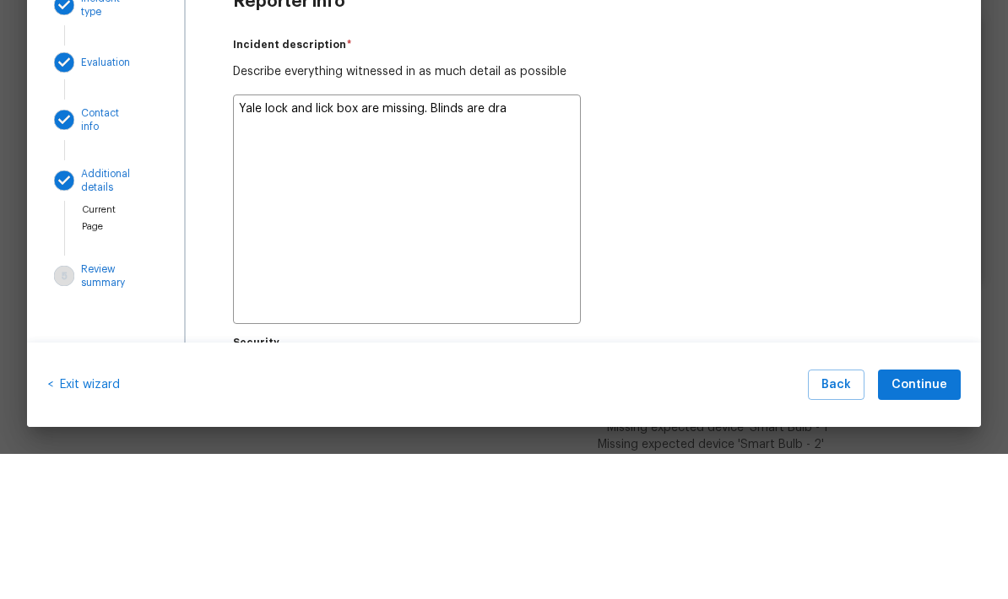
type textarea "x"
type textarea "Yale lock and lick box are missing. Blinds are draw"
type textarea "x"
type textarea "Yale lock and lick box are missing. Blinds are drawn"
type textarea "x"
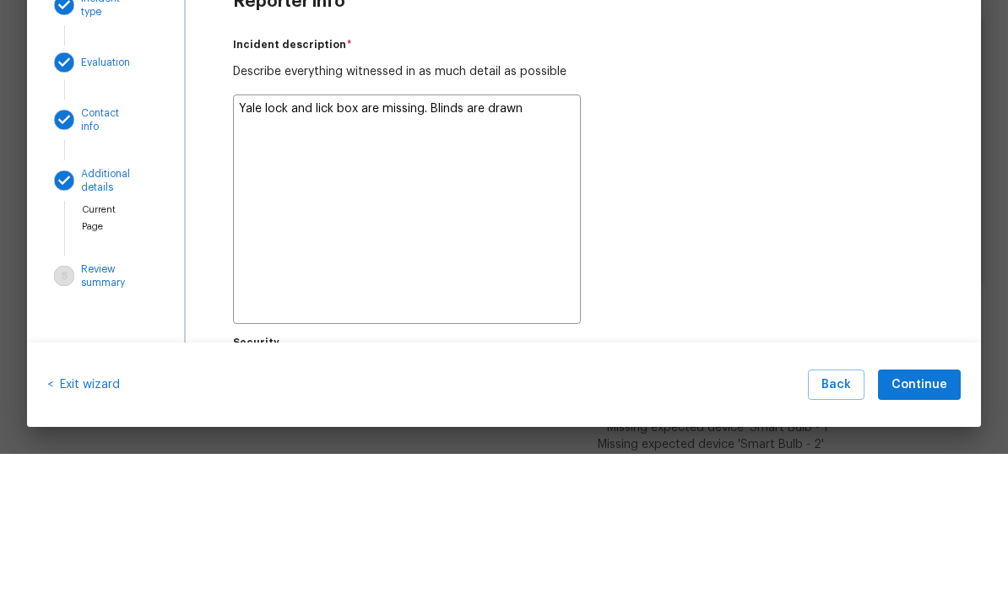
type textarea "Yale lock and lick box are missing. Blinds are drawn"
type textarea "x"
type textarea "Yale lock and lick box are missing. Blinds are drawn a"
type textarea "x"
type textarea "Yale lock and lick box are missing. Blinds are drawn an"
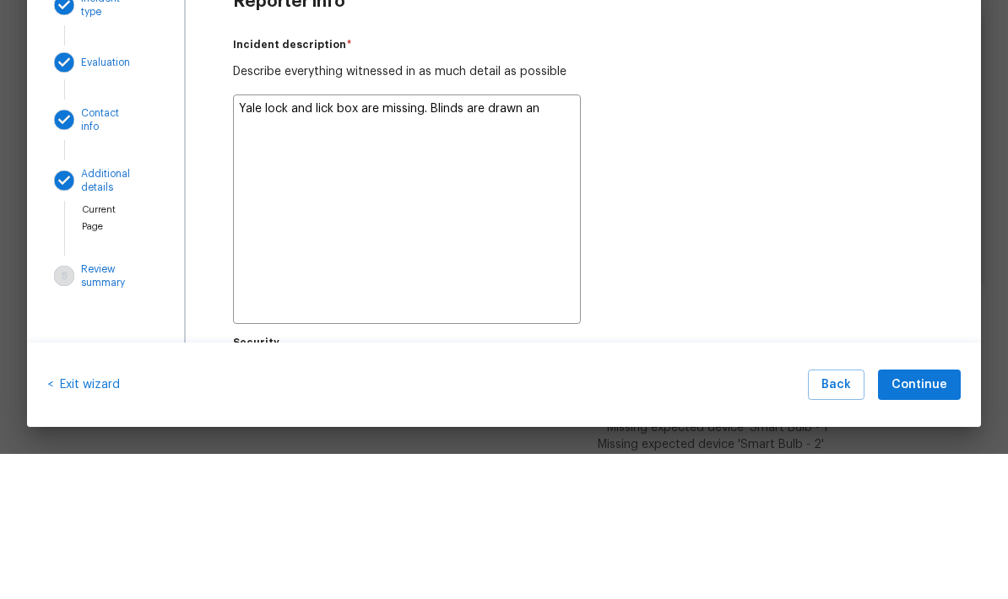
type textarea "x"
type textarea "Yale lock and lick box are missing. Blinds are drawn and"
type textarea "x"
type textarea "Yale lock and lick box are missing. Blinds are drawn and"
type textarea "x"
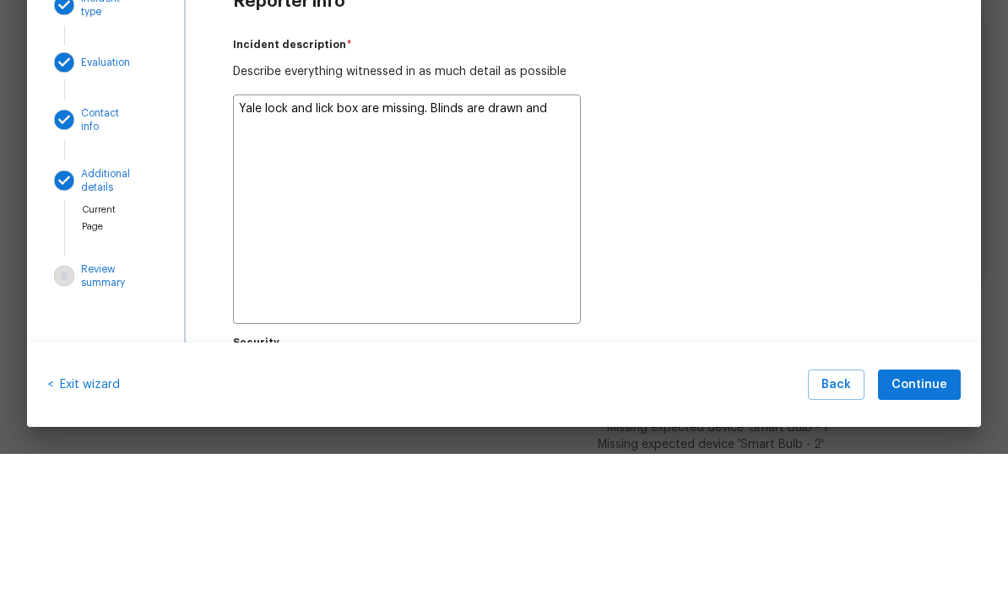
type textarea "Yale lock and lick box are missing. Blinds are drawn and n"
type textarea "x"
type textarea "Yale lock and lick box are missing. Blinds are drawn and no"
type textarea "x"
type textarea "Yale lock and lick box are missing. Blinds are drawn and no"
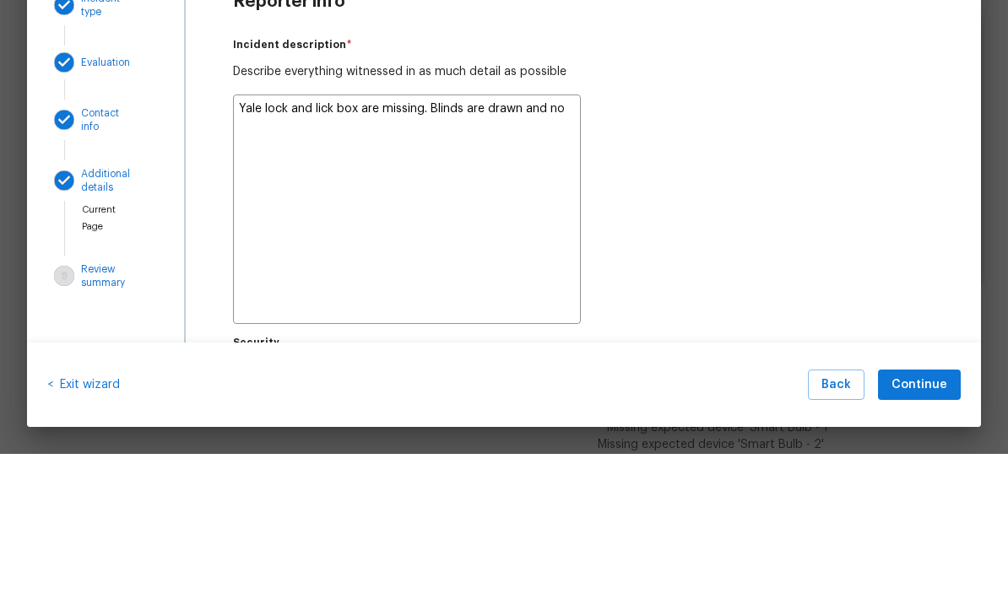
type textarea "x"
type textarea "Yale lock and lick box are missing. Blinds are drawn and no a"
type textarea "x"
type textarea "Yale lock and lick box are missing. Blinds are drawn and no an"
type textarea "x"
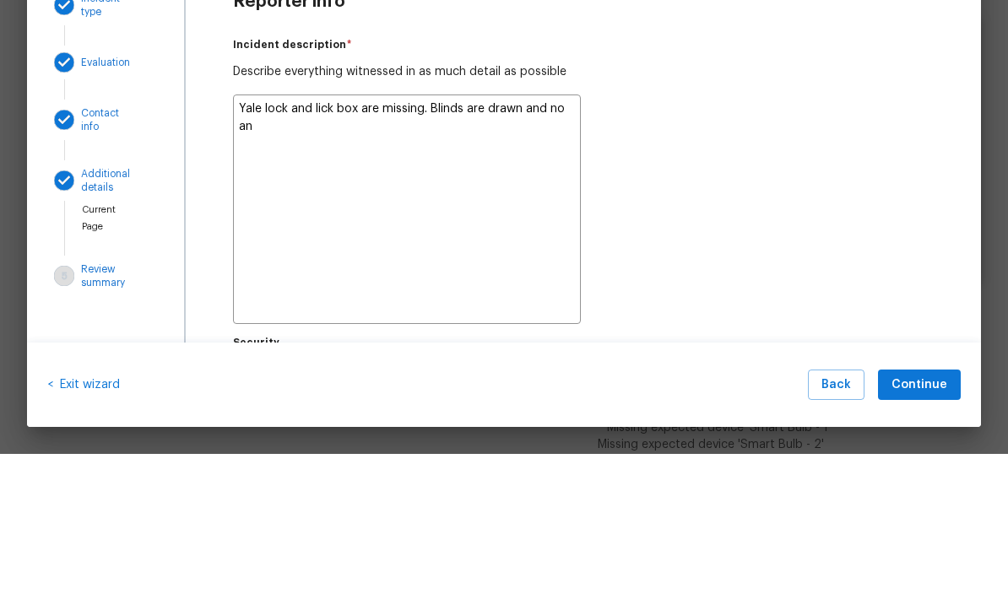
type textarea "Yale lock and lick box are missing. Blinds are drawn and no ans"
type textarea "x"
type textarea "Yale lock and lick box are missing. Blinds are drawn and no answ"
type textarea "x"
type textarea "Yale lock and lick box are missing. Blinds are drawn and no answe"
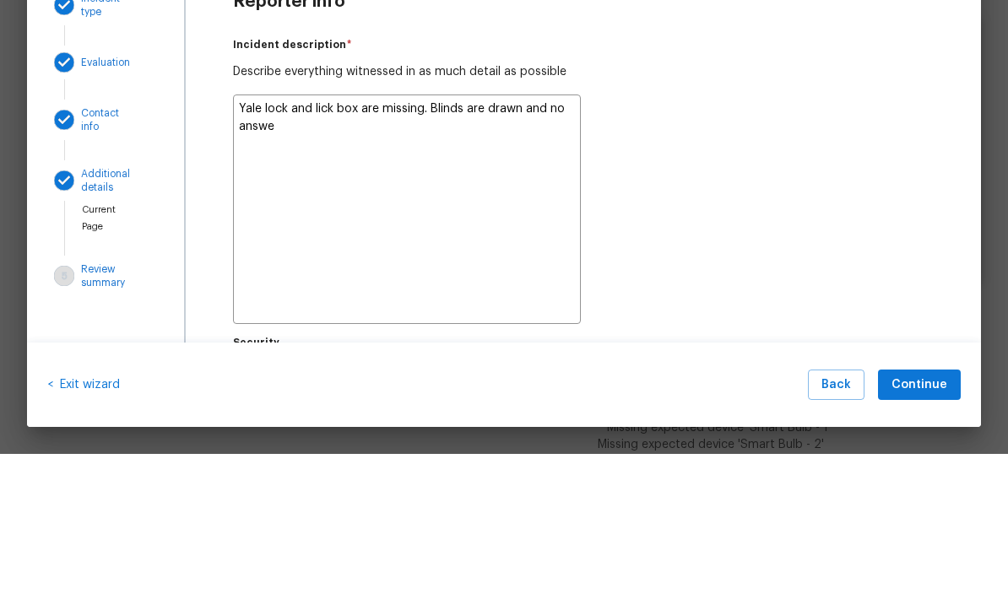
type textarea "x"
type textarea "Yale lock and lick box are missing. Blinds are drawn and no answer"
type textarea "x"
type textarea "Yale lock and lick box are missing. Blinds are drawn and no answer"
type textarea "x"
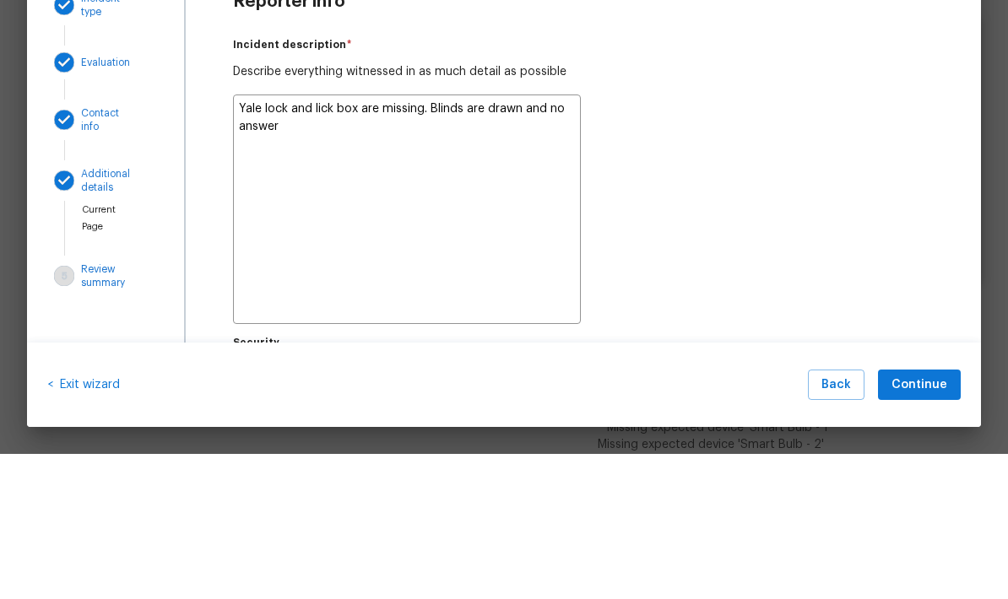
type textarea "Yale lock and lick box are missing. Blinds are drawn and no answer a"
type textarea "x"
type textarea "Yale lock and lick box are missing. Blinds are drawn and no answer at"
type textarea "x"
type textarea "Yale lock and lick box are missing. Blinds are drawn and no answer at"
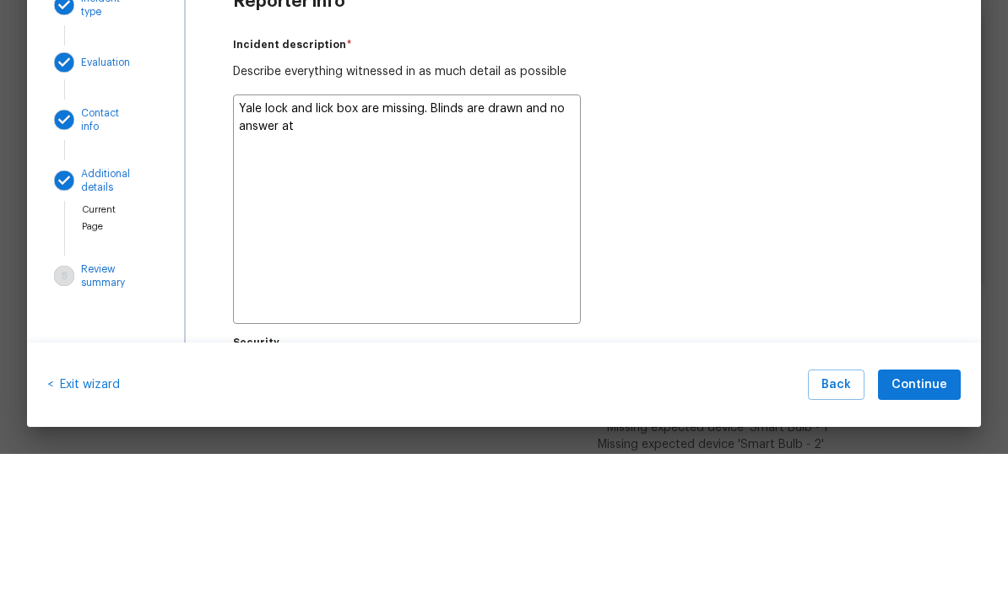
type textarea "x"
type textarea "Yale lock and lick box are missing. Blinds are drawn and no answer at d"
type textarea "x"
type textarea "Yale lock and lick box are missing. Blinds are drawn and no answer at do"
type textarea "x"
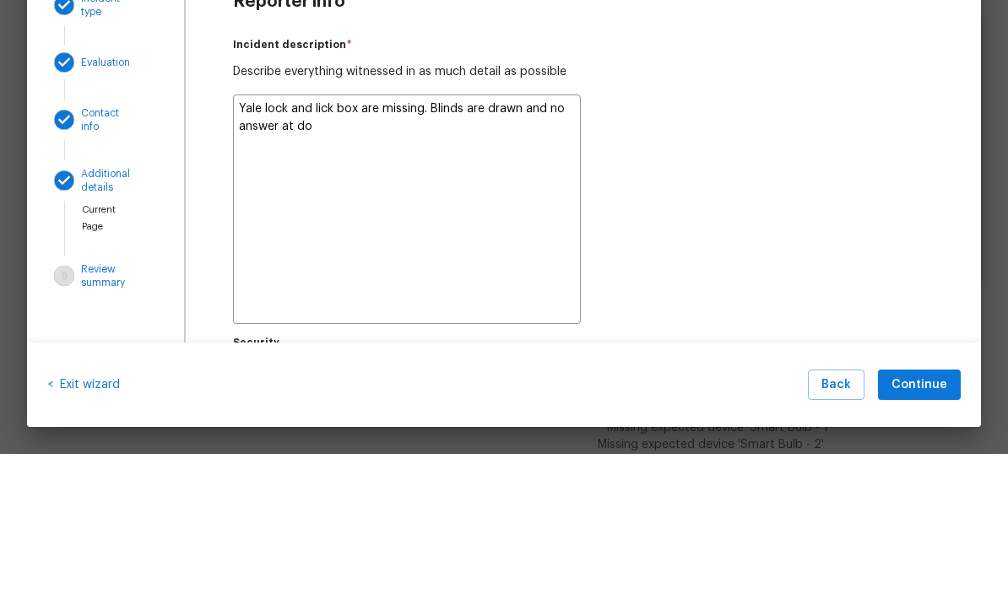
type textarea "Yale lock and lick box are missing. Blinds are drawn and no answer at doo"
type textarea "x"
type textarea "Yale lock and lick box are missing. Blinds are drawn and no answer at door"
type textarea "x"
type textarea "Yale lock and lick box are missing. Blinds are drawn and no answer at door"
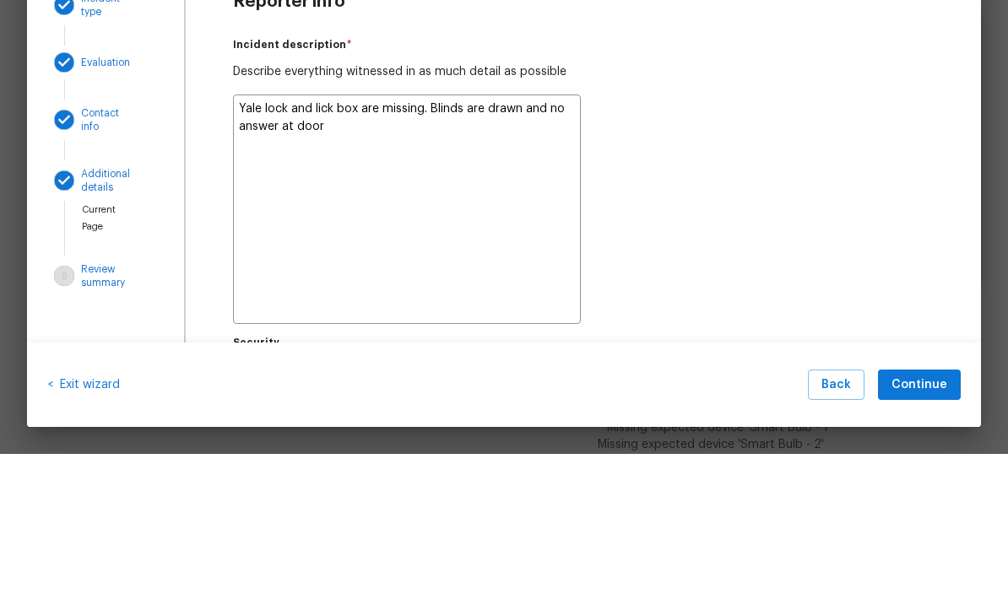
type textarea "x"
type textarea "Yale lock and lick box are missing. Blinds are drawn and no answer at door."
type textarea "x"
type textarea "Yale lock and lick box are missing. Blinds are drawn and no answer at door."
type textarea "x"
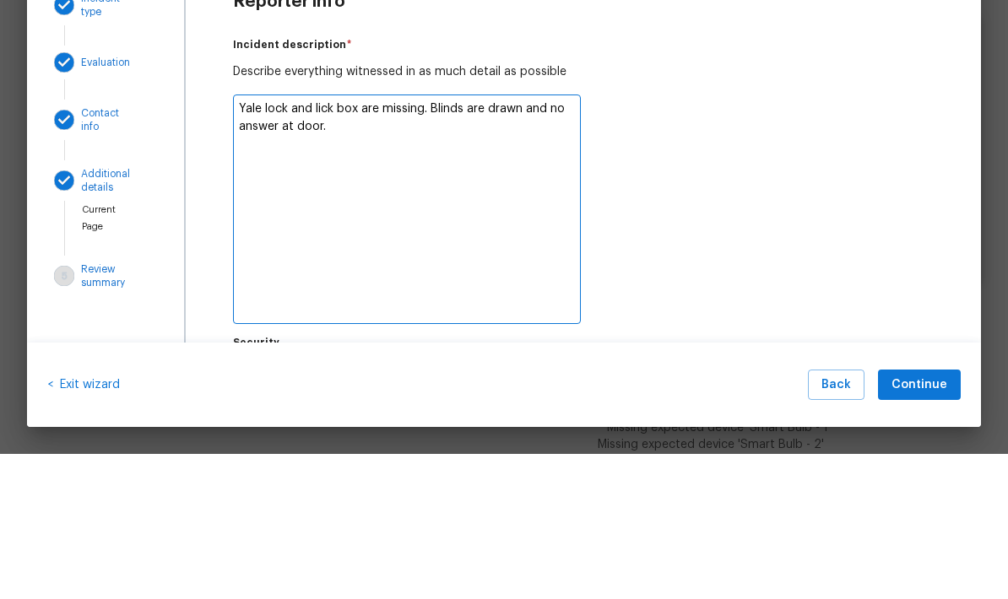
click at [777, 169] on div "Incident description   * Describe everything witnessed in as much detail as pos…" at bounding box center [583, 320] width 706 height 303
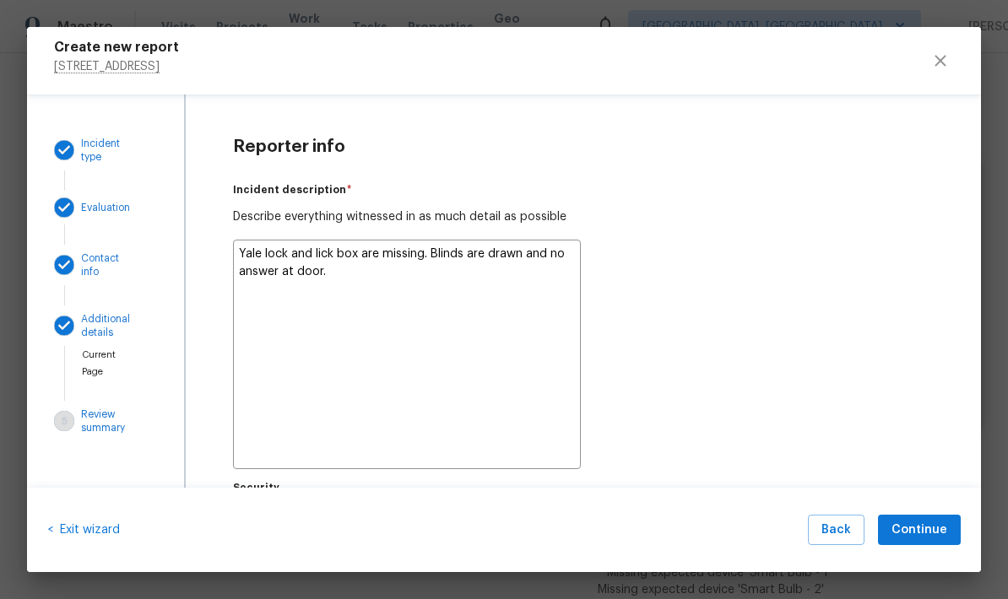
click at [322, 248] on textarea "Yale lock and lick box are missing. Blinds are drawn and no answer at door." at bounding box center [407, 355] width 348 height 230
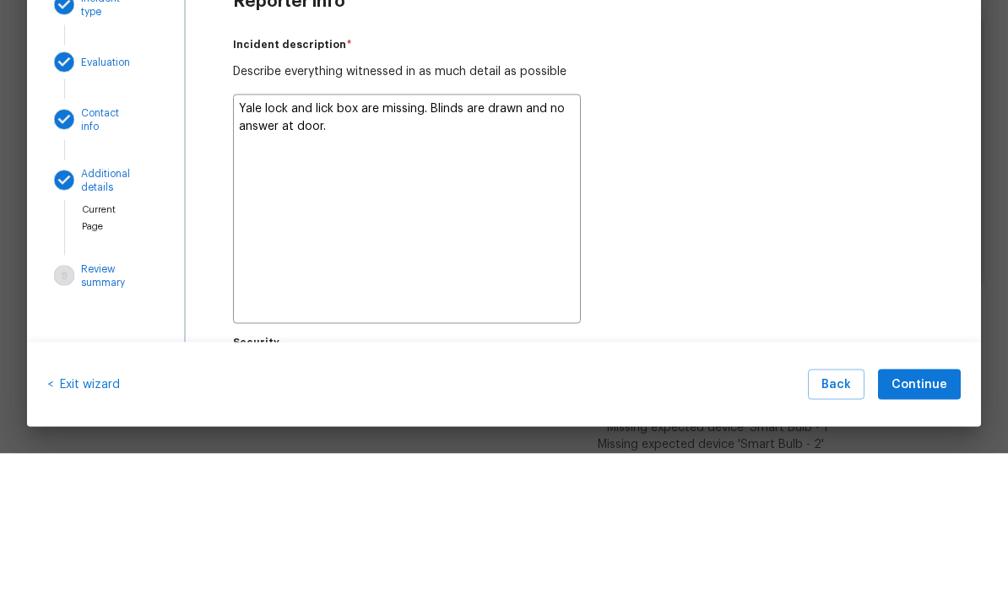
type textarea "Yale lock and lic box are missing. Blinds are drawn and no answer at door."
type textarea "x"
type textarea "Yale lock and li box are missing. Blinds are drawn and no answer at door."
type textarea "x"
type textarea "Yale lock and l box are missing. Blinds are drawn and no answer at door."
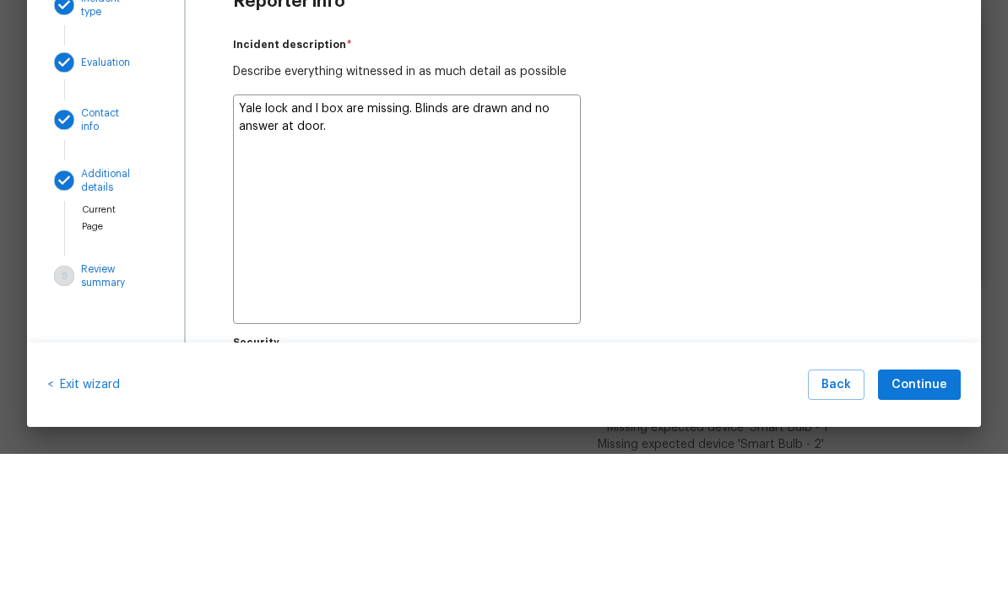
type textarea "x"
type textarea "Yale lock and lo box are missing. Blinds are drawn and no answer at door."
type textarea "x"
type textarea "Yale lock and loc box are missing. Blinds are drawn and no answer at door."
type textarea "x"
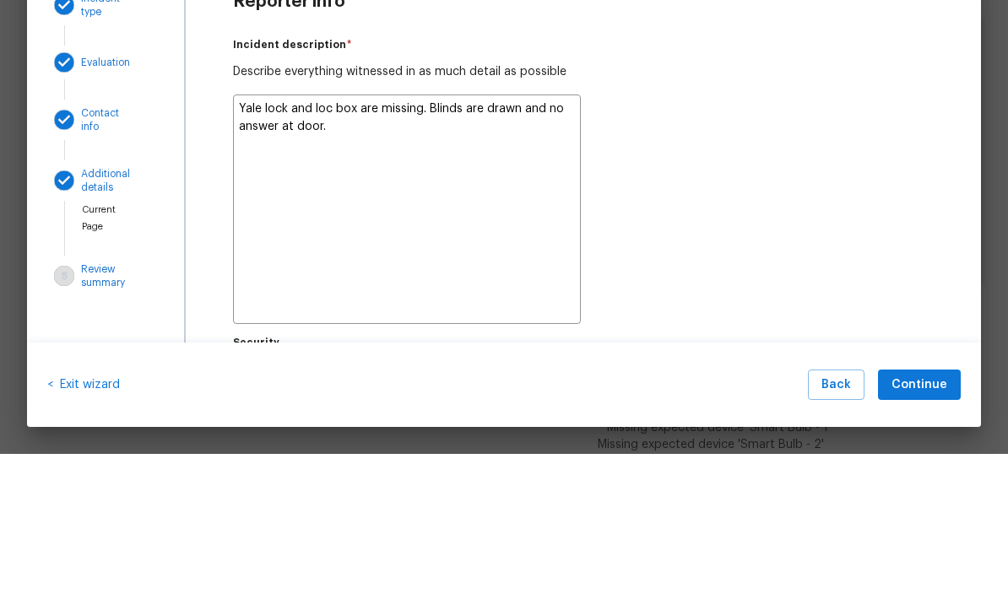
type textarea "Yale lock and lock box are missing. Blinds are drawn and no answer at door."
type textarea "x"
type textarea "Yale lock and lock box are missing. Blinds are drawn and no answer at door."
click at [775, 169] on div "Incident description   * Describe everything witnessed in as much detail as pos…" at bounding box center [583, 320] width 706 height 303
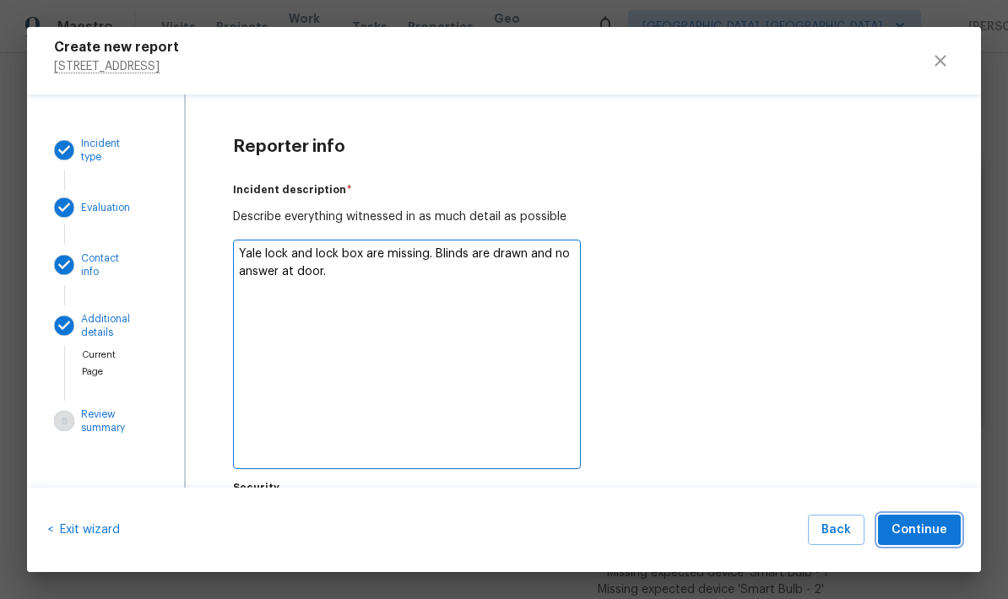
click at [940, 528] on span "Continue" at bounding box center [919, 530] width 56 height 21
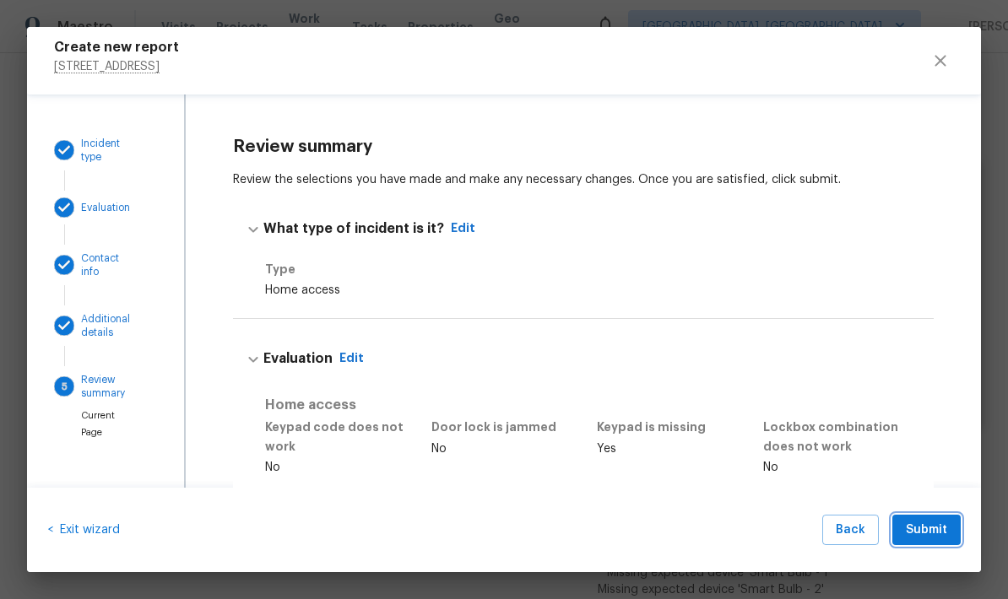
click at [952, 532] on button "Submit" at bounding box center [926, 530] width 68 height 31
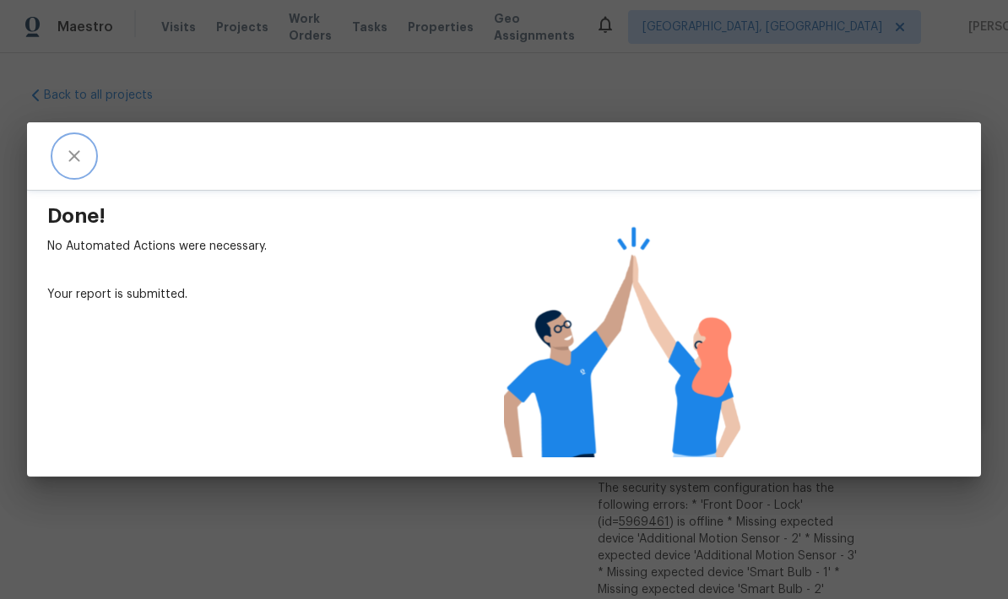
click at [68, 153] on icon "close" at bounding box center [74, 156] width 20 height 20
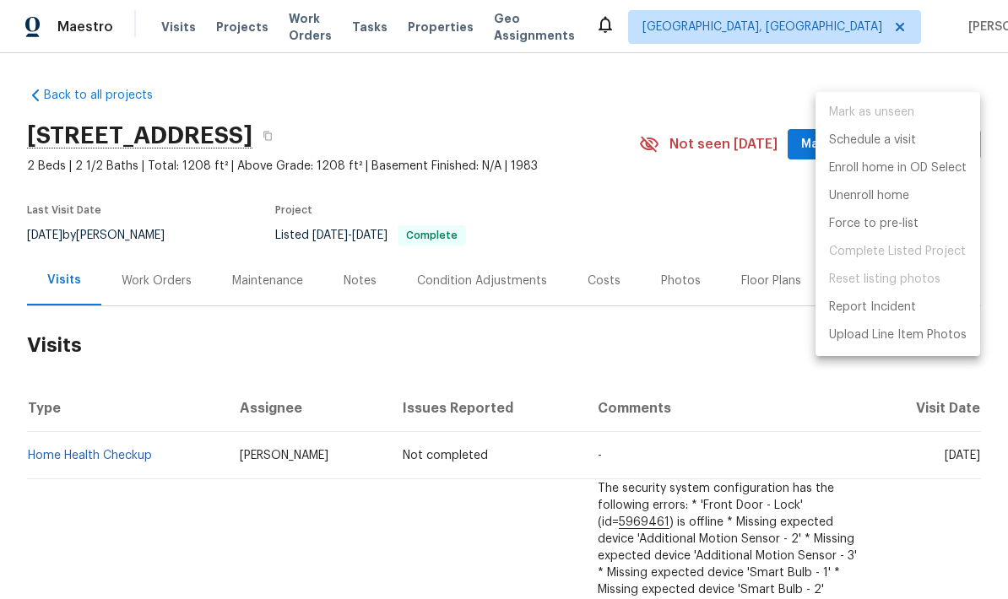
click at [622, 61] on div at bounding box center [504, 299] width 1008 height 599
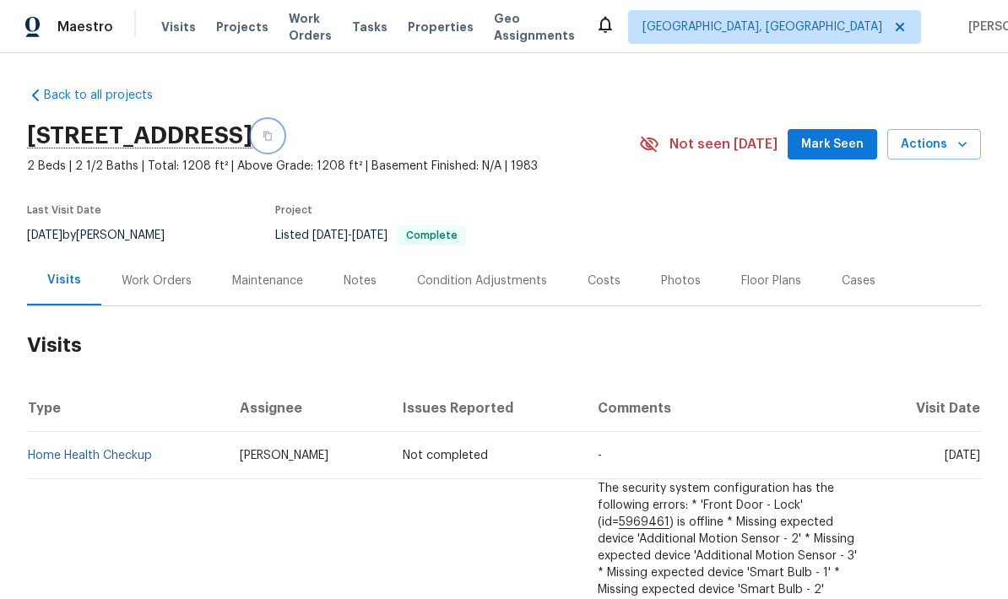
click at [283, 121] on button "button" at bounding box center [267, 136] width 30 height 30
